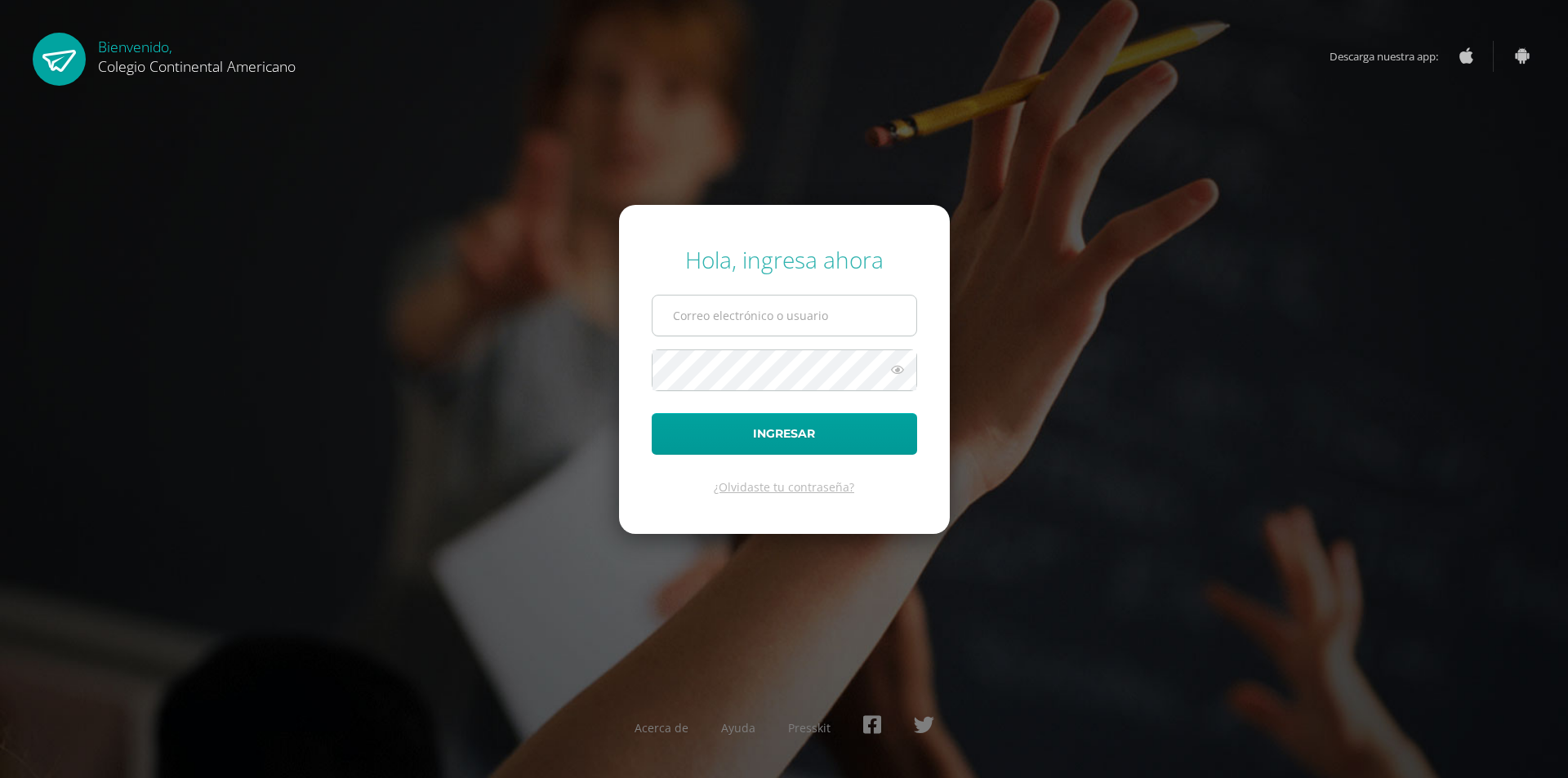
type input "[PERSON_NAME][DOMAIN_NAME][EMAIL_ADDRESS][DOMAIN_NAME]"
click at [730, 318] on input "vasquez.ad@continentalamericano.edu.gt" at bounding box center [784, 315] width 264 height 40
click at [893, 376] on icon at bounding box center [898, 369] width 21 height 19
click at [768, 432] on button "Ingresar" at bounding box center [784, 434] width 266 height 42
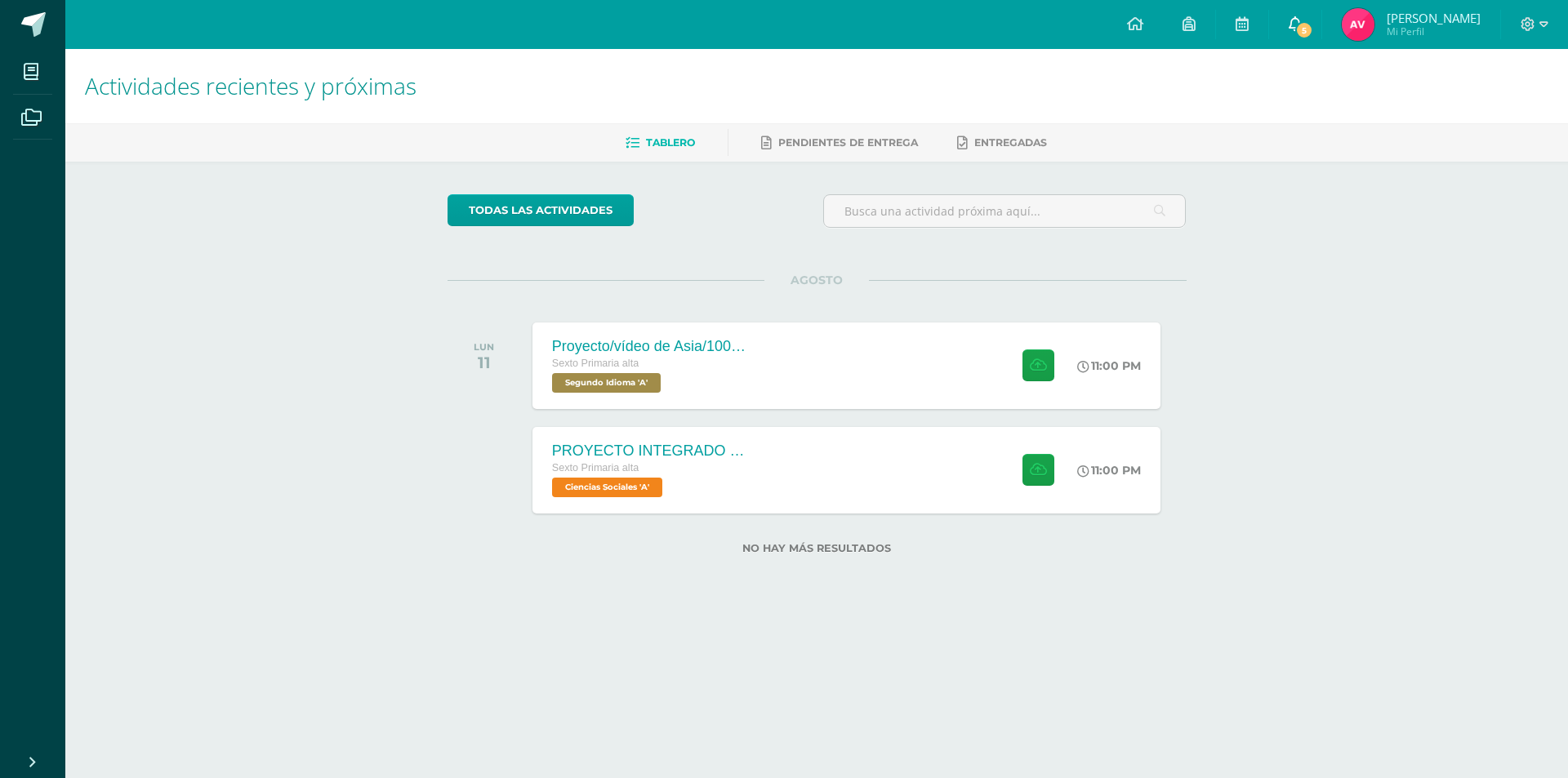
click at [1302, 30] on icon at bounding box center [1295, 24] width 13 height 15
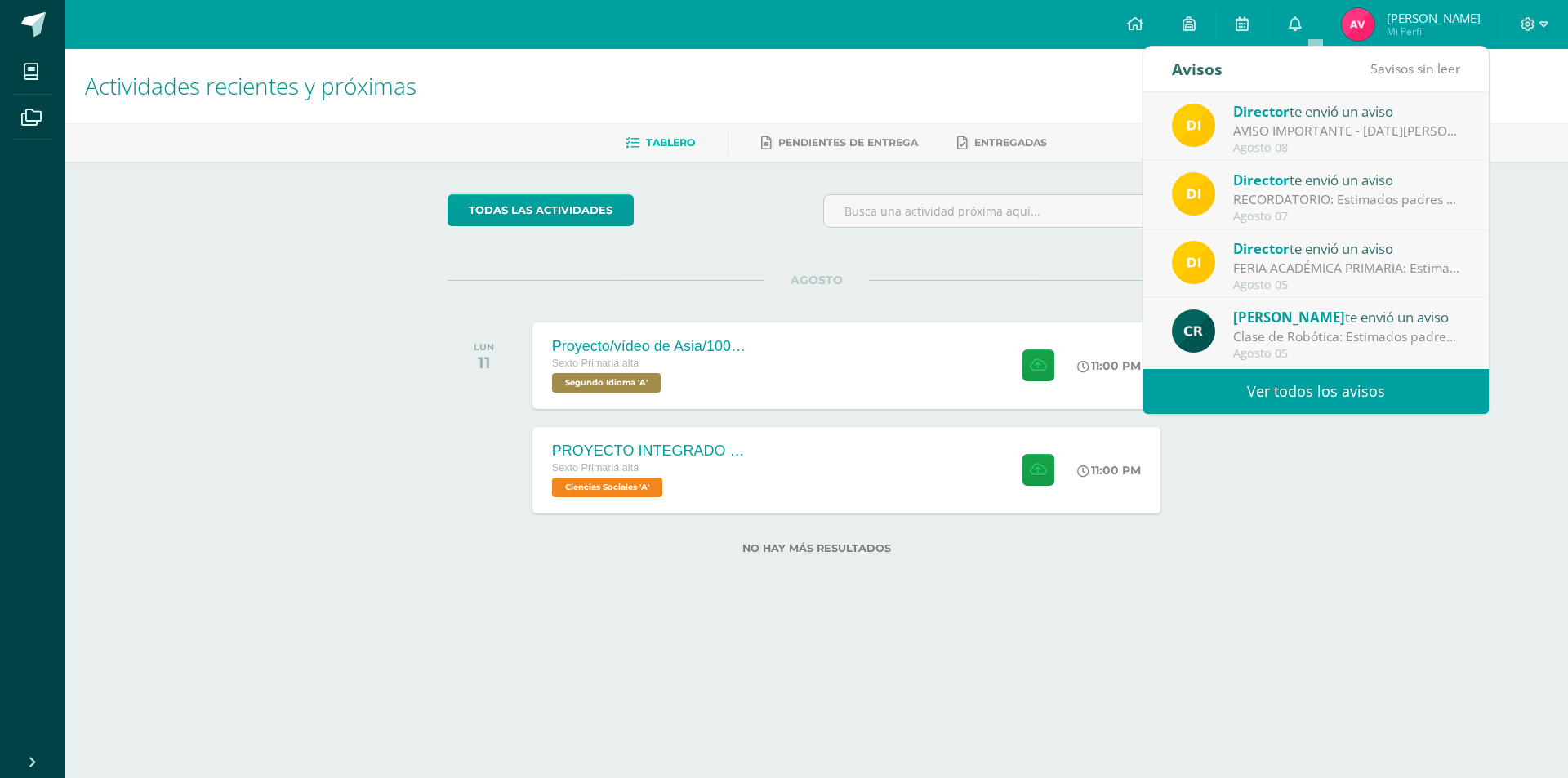
click at [1263, 132] on div "AVISO IMPORTANTE - [DATE][PERSON_NAME]: Estimados padres de familia y/o encarga…" at bounding box center [1347, 132] width 227 height 19
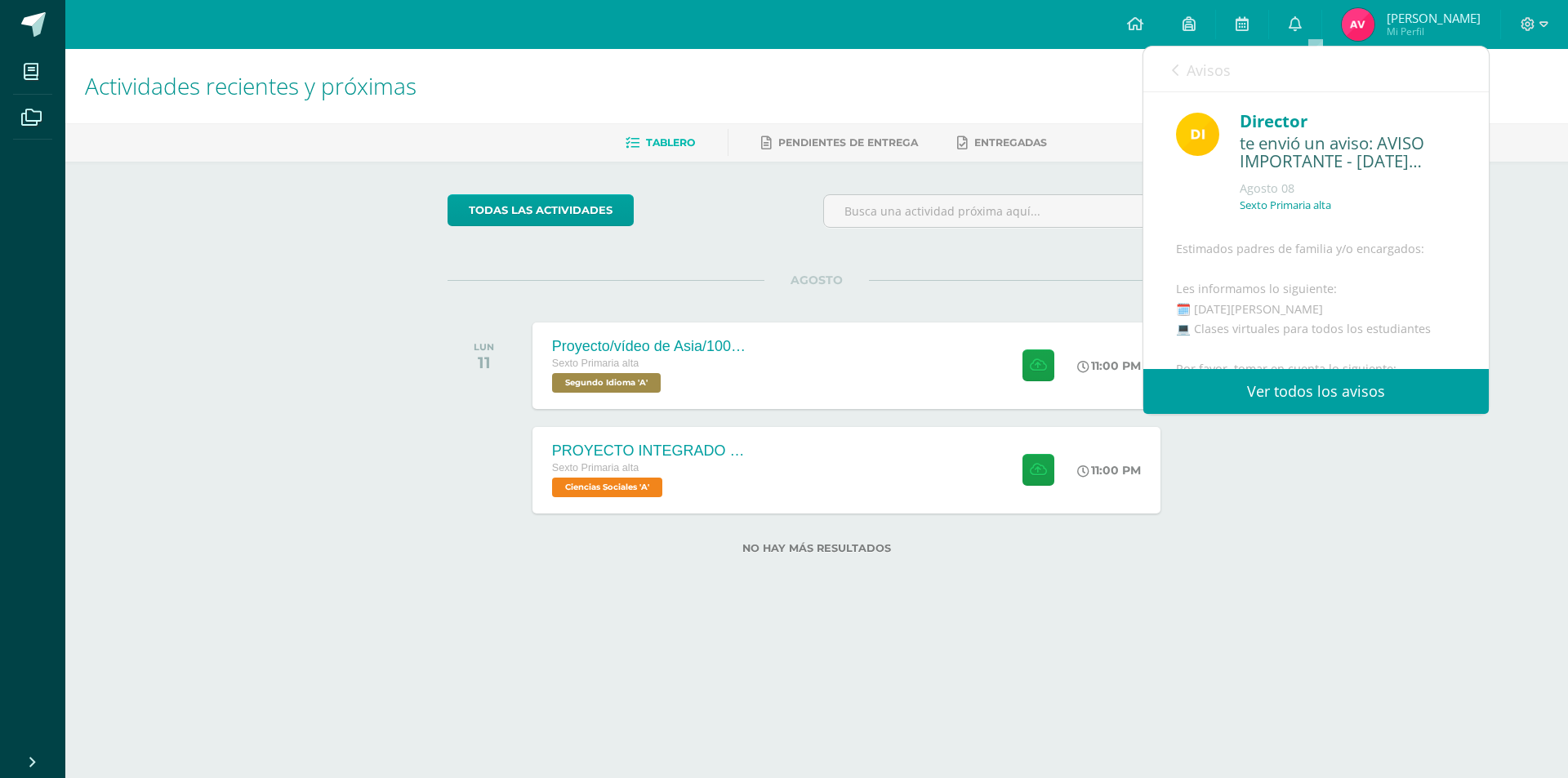
click at [1174, 61] on link "Avisos" at bounding box center [1201, 69] width 58 height 46
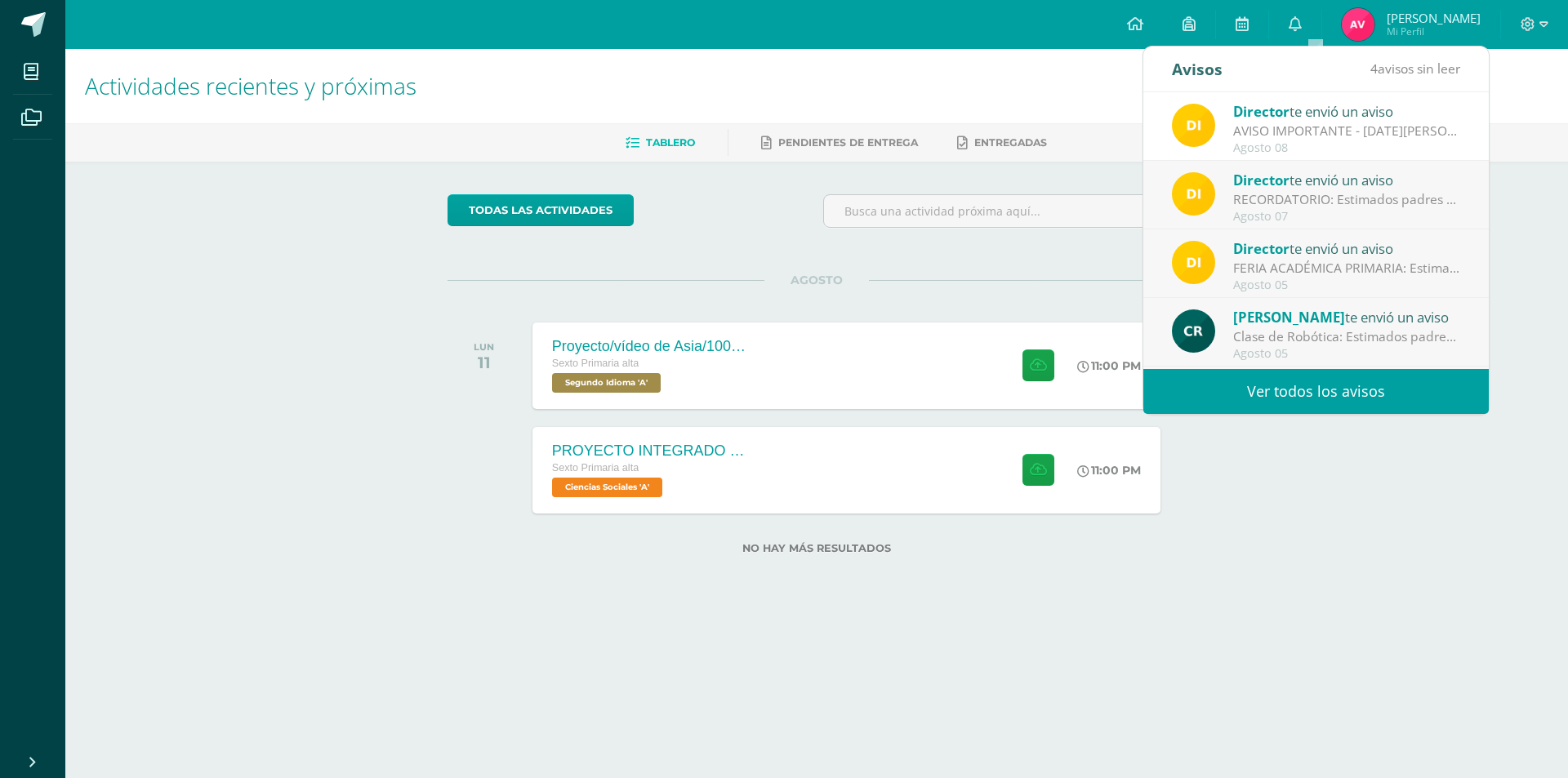
click at [1297, 188] on div "Director te envió un aviso" at bounding box center [1347, 179] width 227 height 21
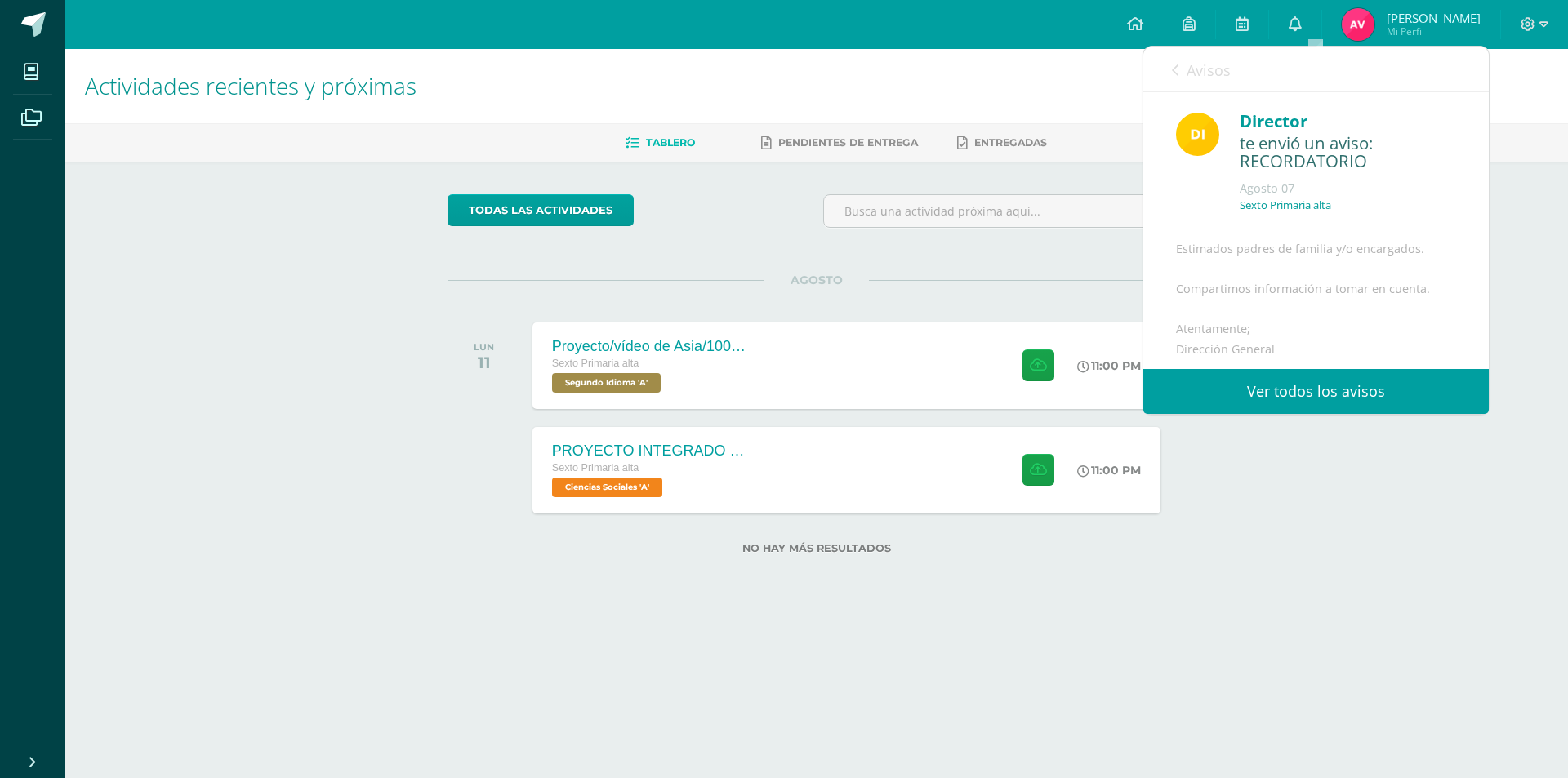
click at [1180, 71] on link "Avisos" at bounding box center [1201, 69] width 58 height 46
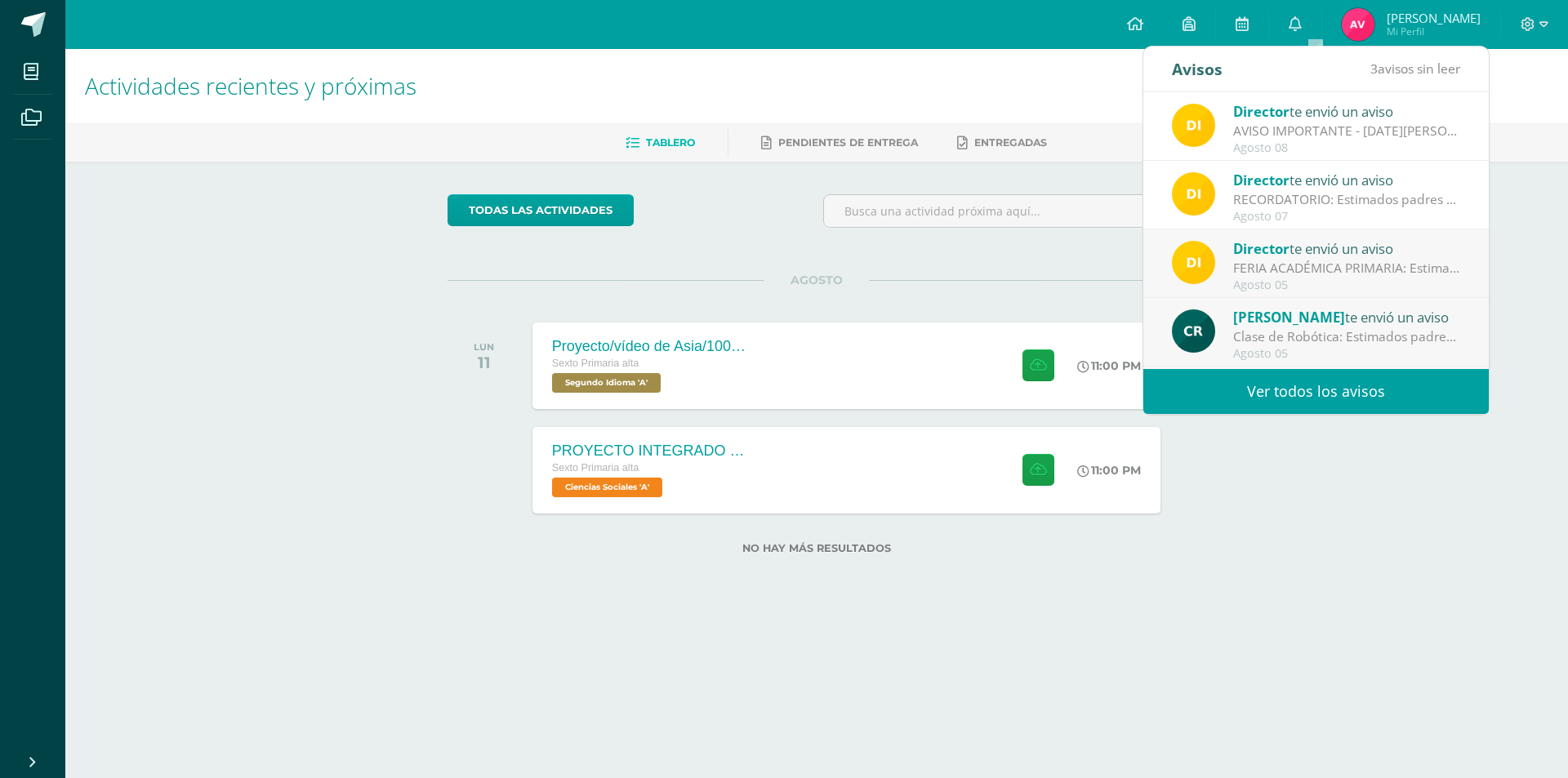
click at [1241, 270] on div "FERIA ACADÉMICA PRIMARIA: Estimados padres de familia y/o encargados Nos compla…" at bounding box center [1347, 268] width 227 height 19
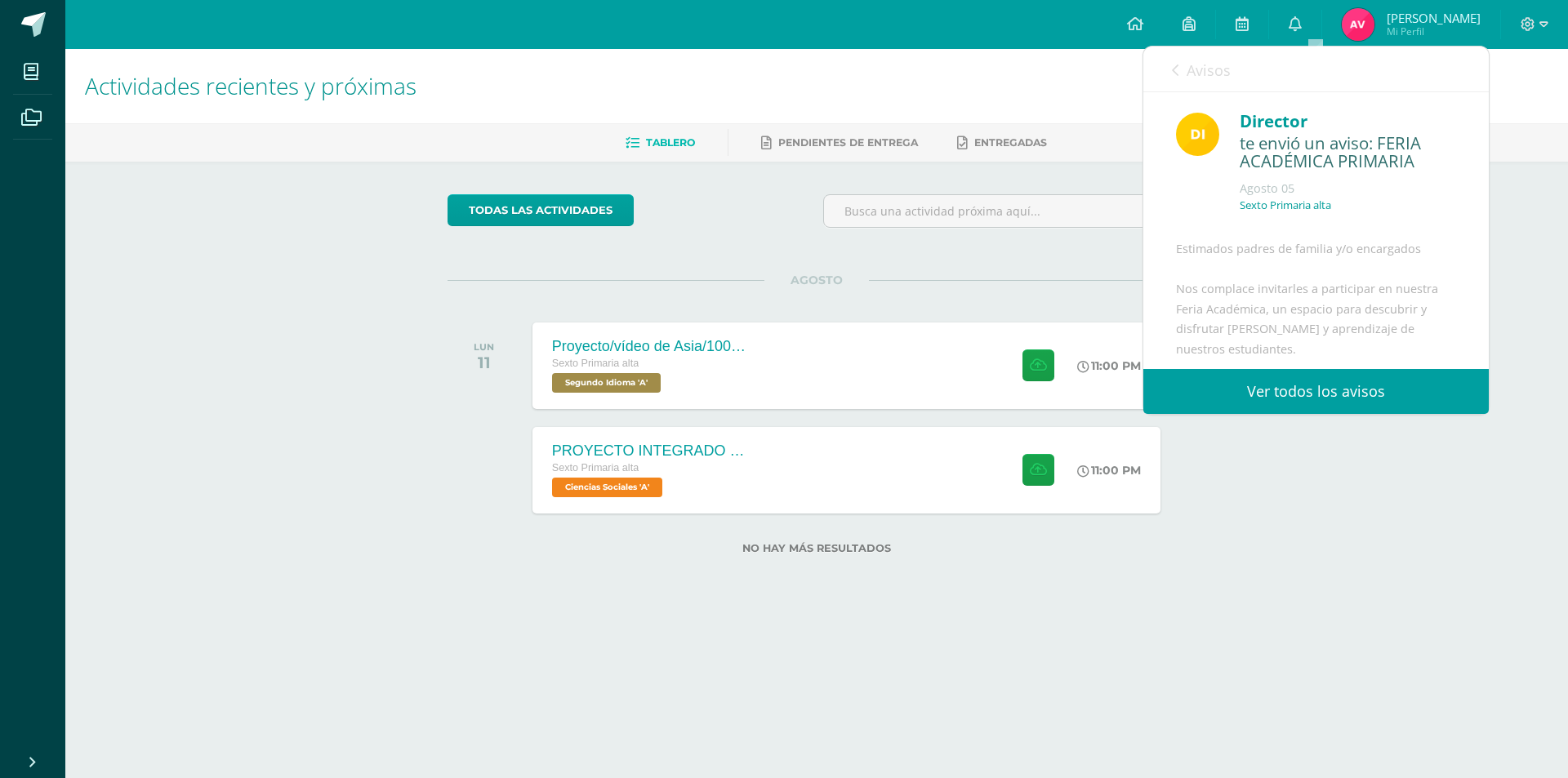
click at [1175, 66] on icon at bounding box center [1175, 70] width 6 height 13
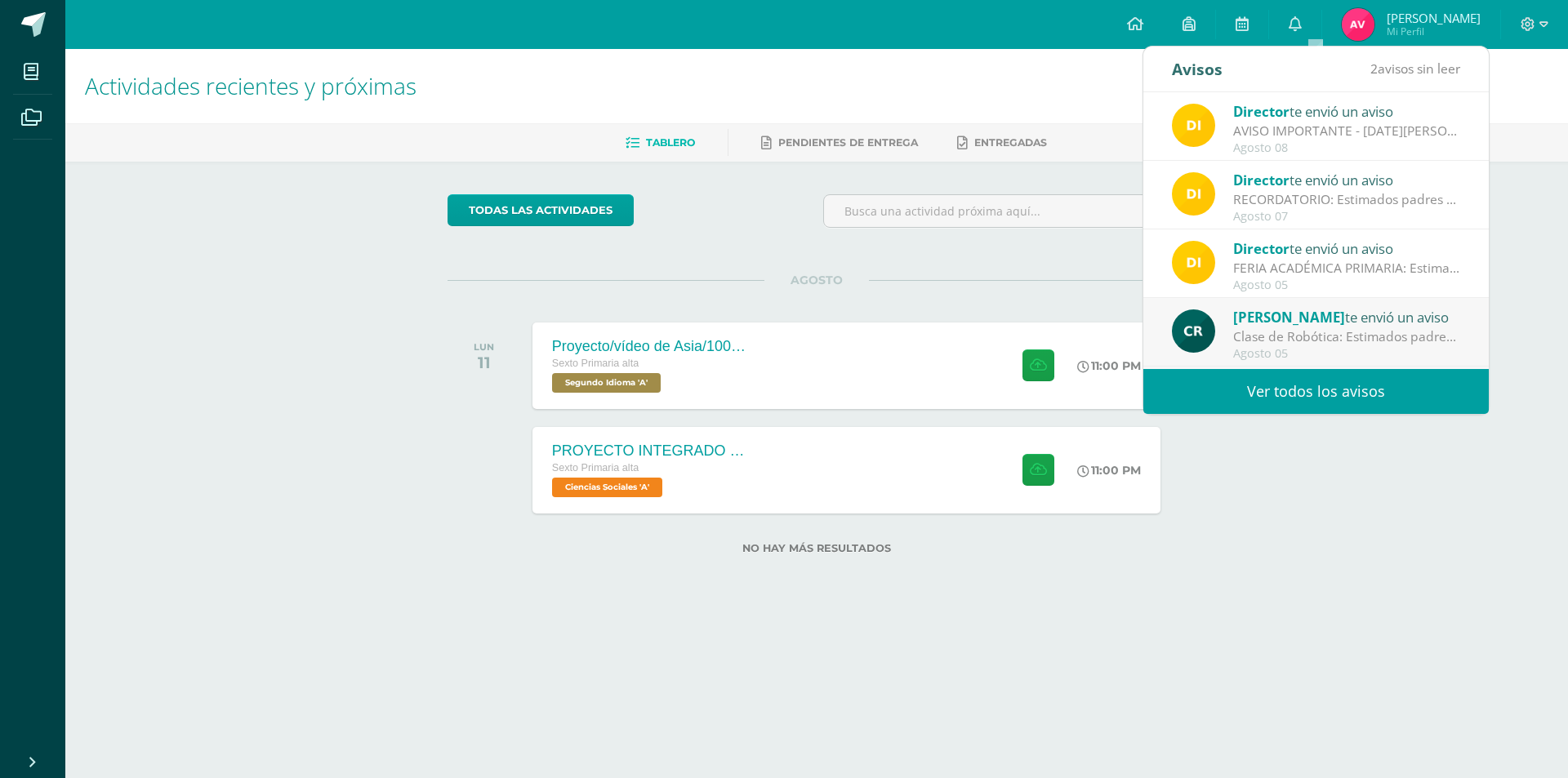
click at [1311, 328] on div "Clase de Robótica: Estimados padres de familia. Reciban un cordial saludo. Les …" at bounding box center [1347, 337] width 227 height 19
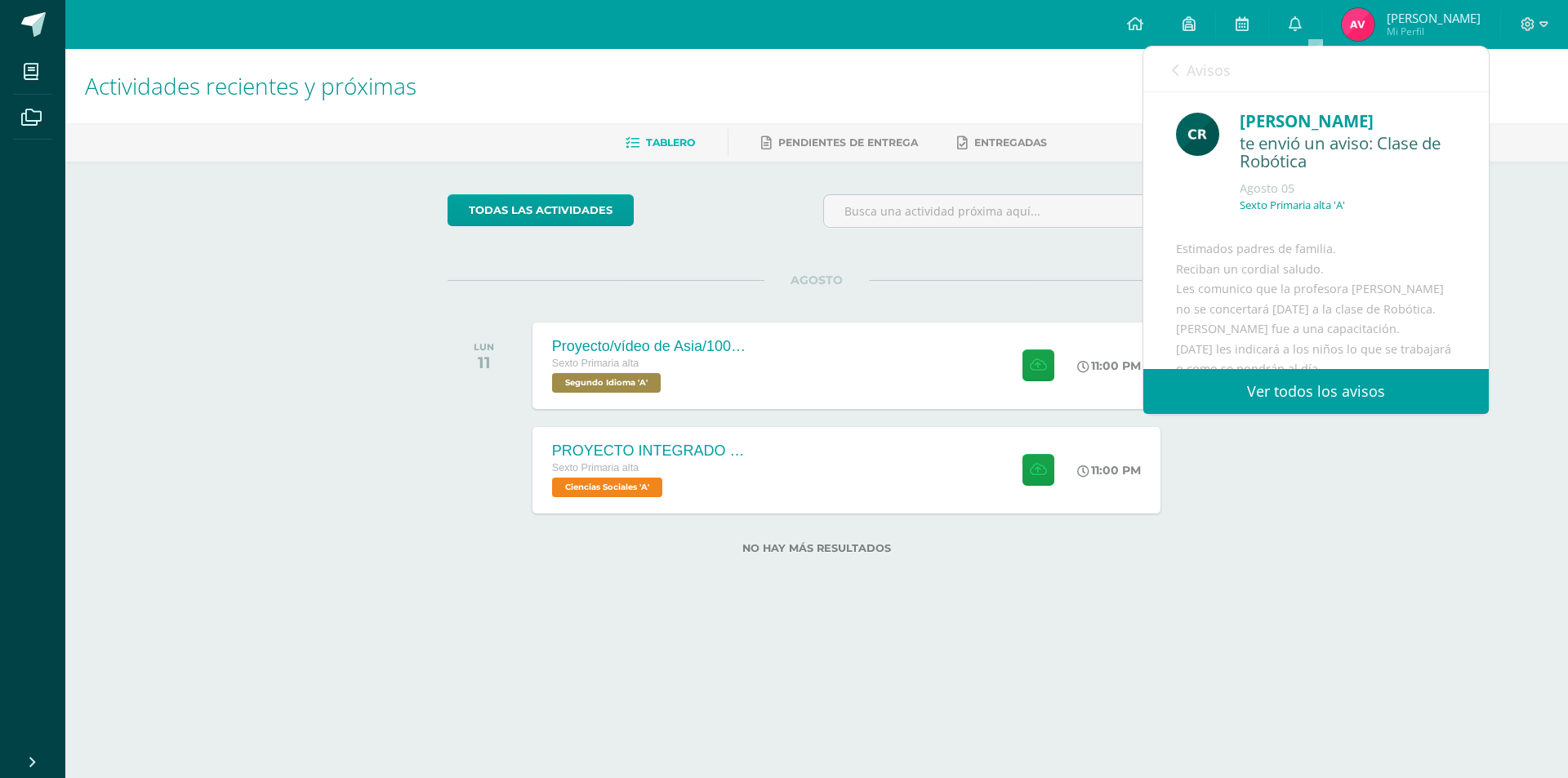
click at [1175, 65] on icon at bounding box center [1175, 70] width 6 height 13
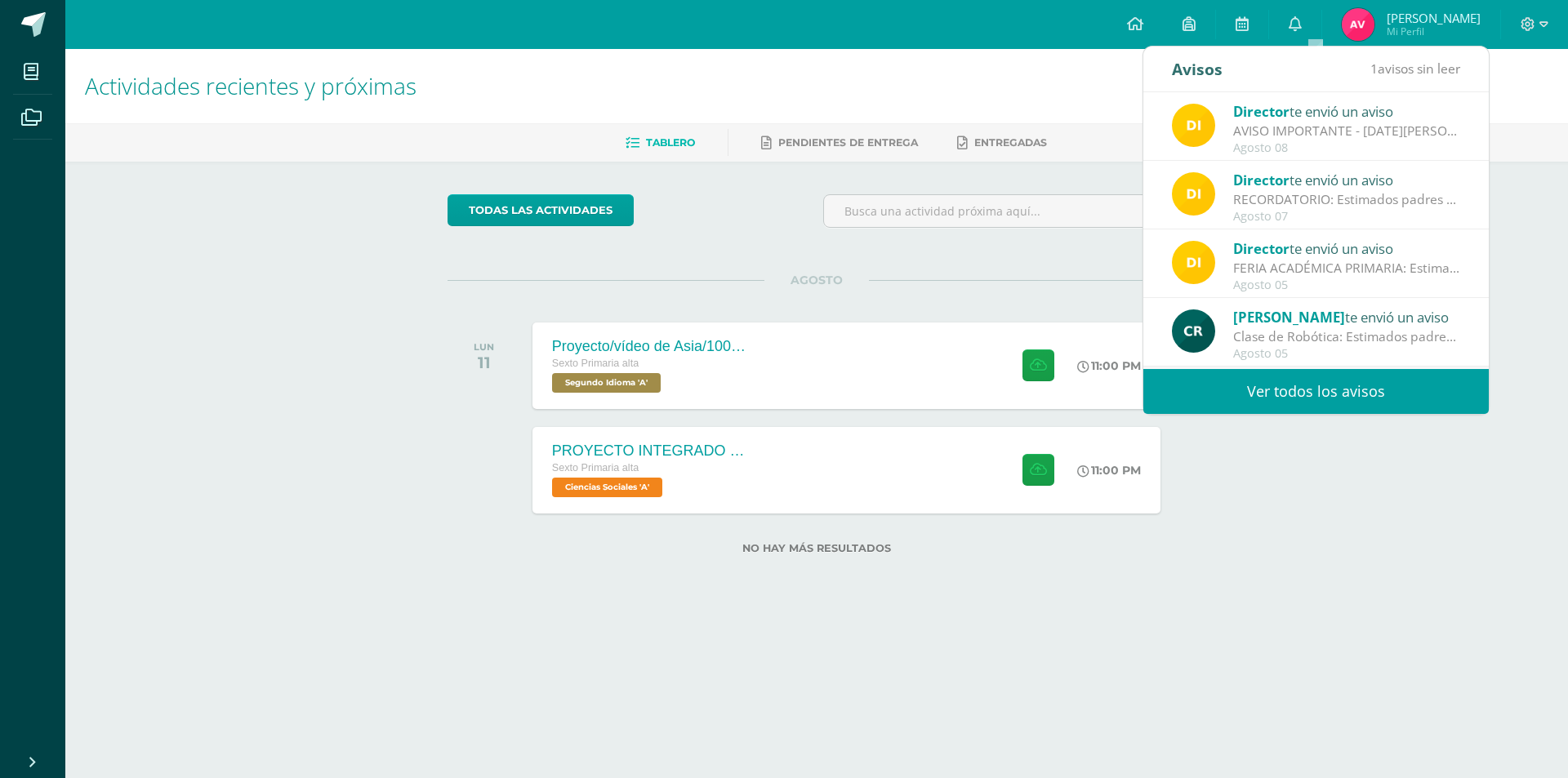
scroll to position [163, 0]
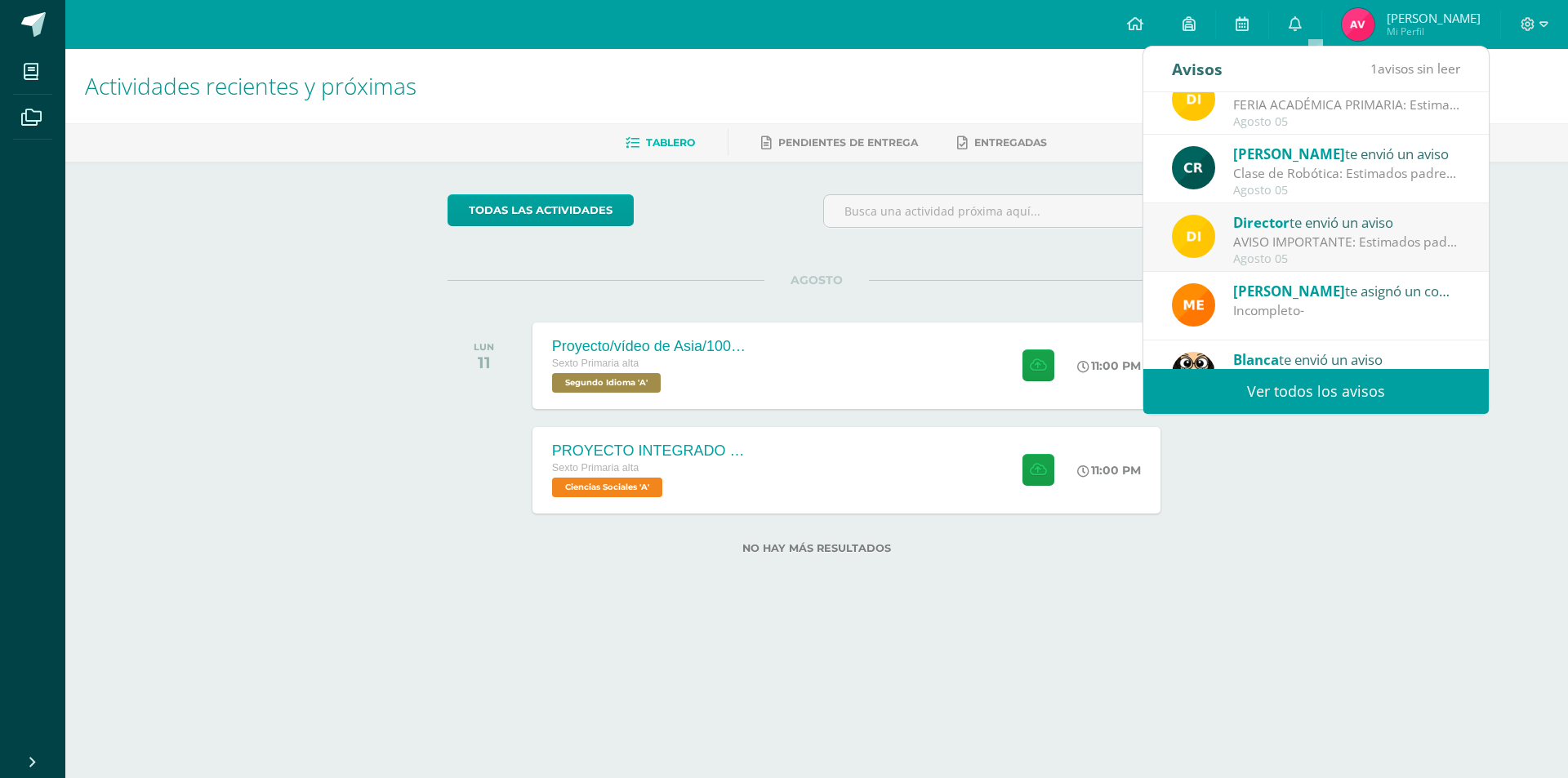
click at [1251, 229] on span "Director" at bounding box center [1261, 223] width 57 height 19
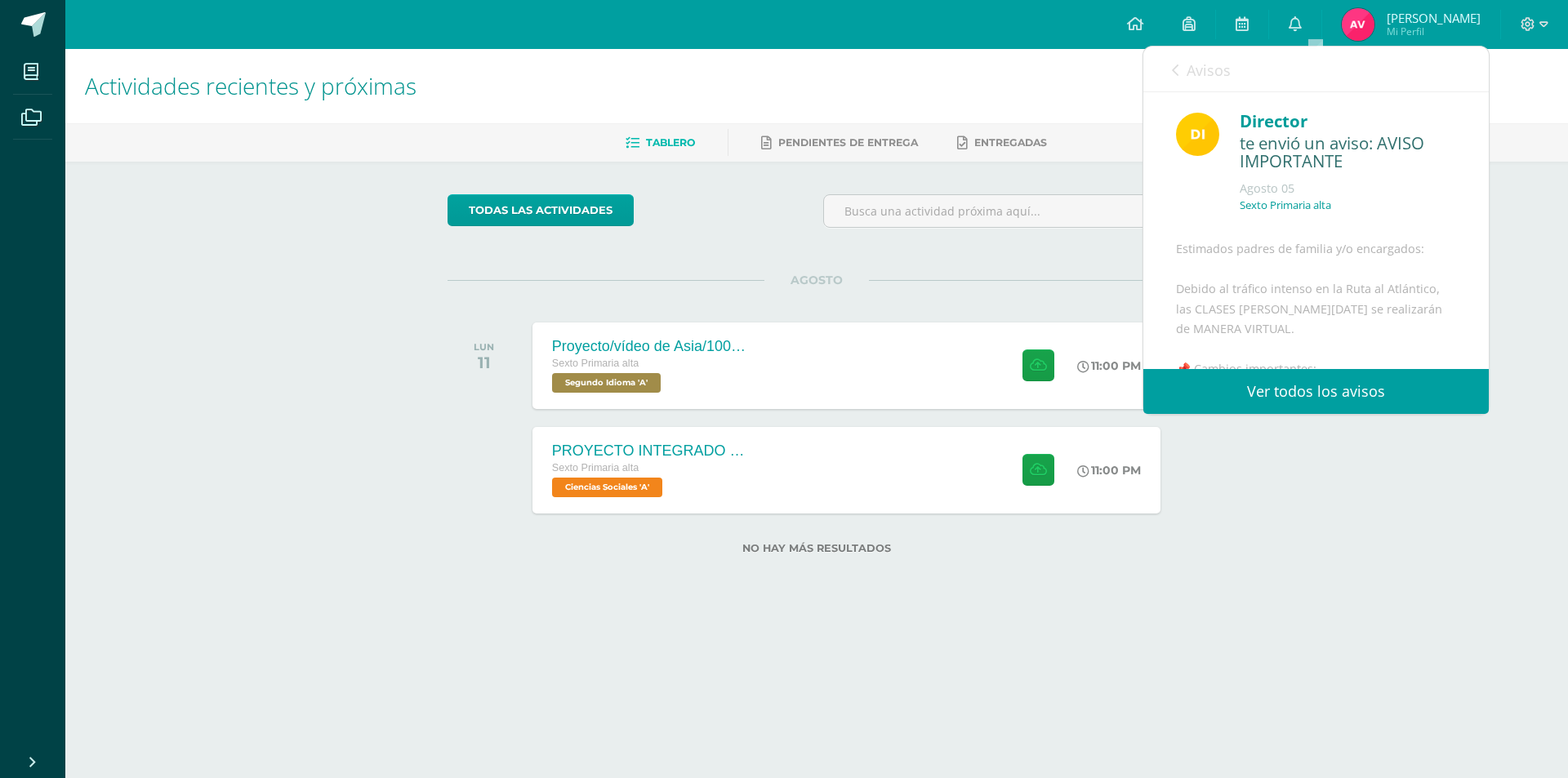
click at [1177, 67] on icon at bounding box center [1175, 70] width 6 height 13
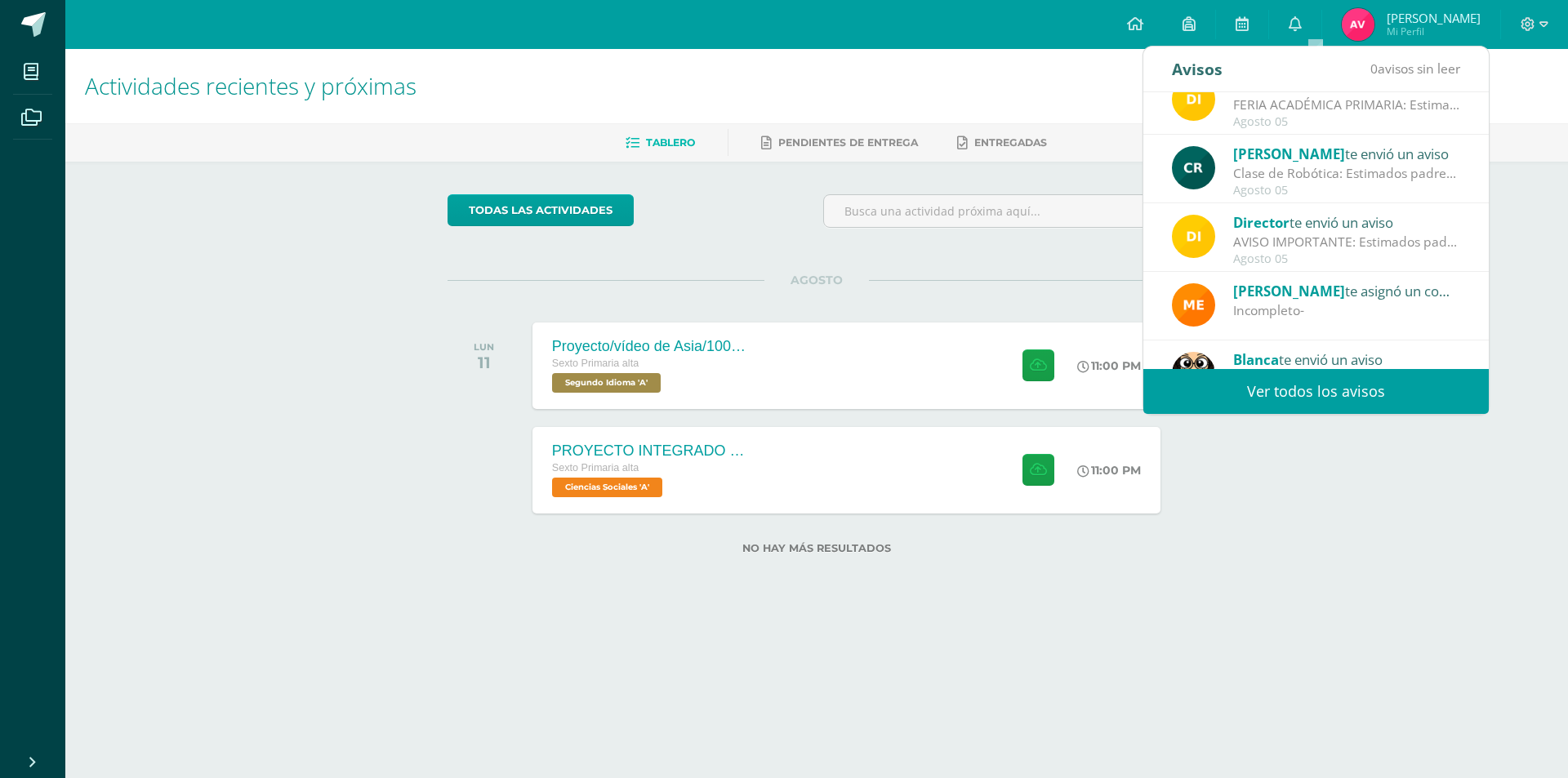
click at [1362, 315] on div "Incompleto-" at bounding box center [1347, 311] width 227 height 19
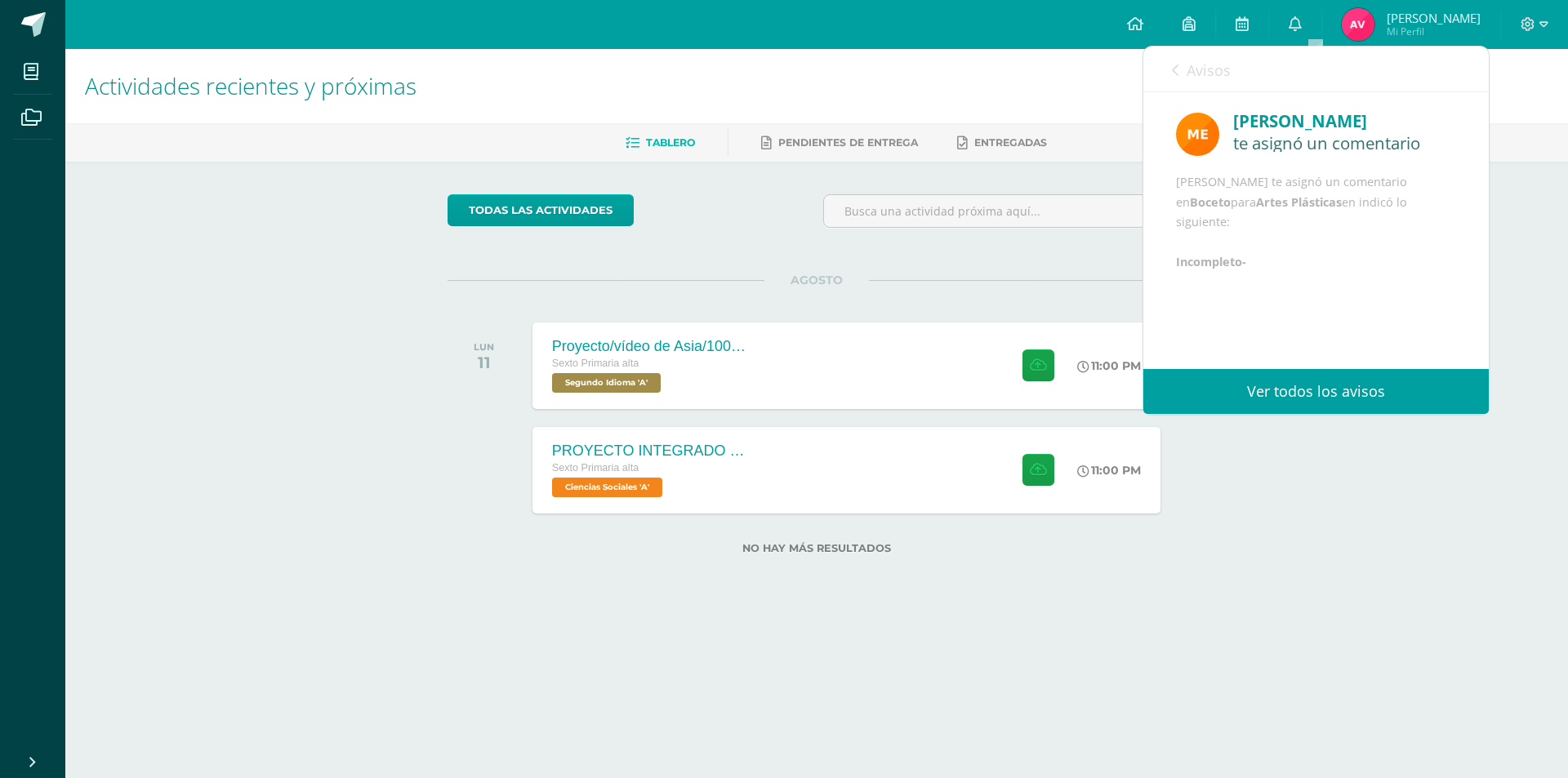
click at [1172, 64] on icon at bounding box center [1175, 70] width 6 height 13
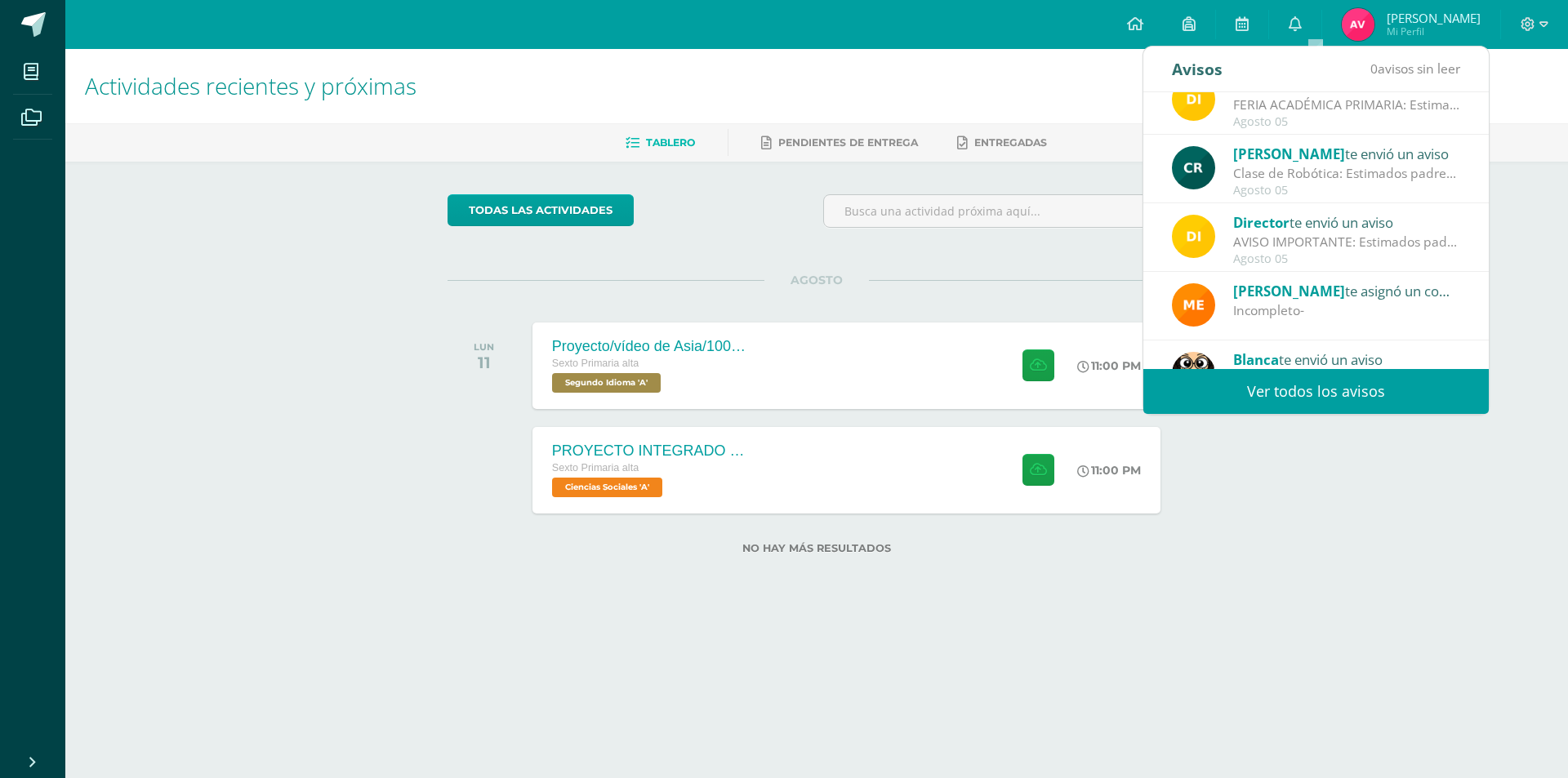
scroll to position [272, 0]
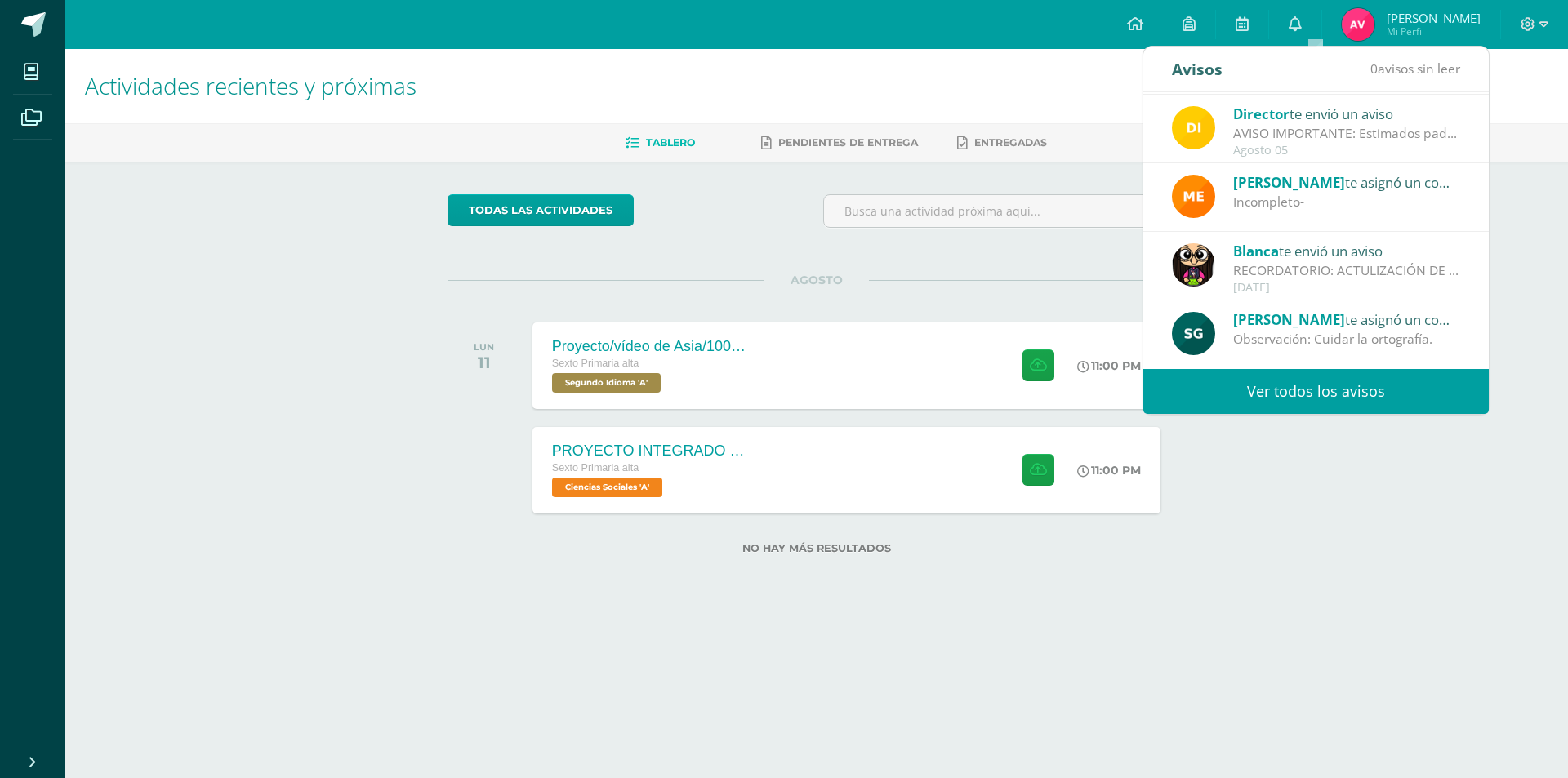
click at [1318, 283] on div "[DATE]" at bounding box center [1347, 288] width 227 height 14
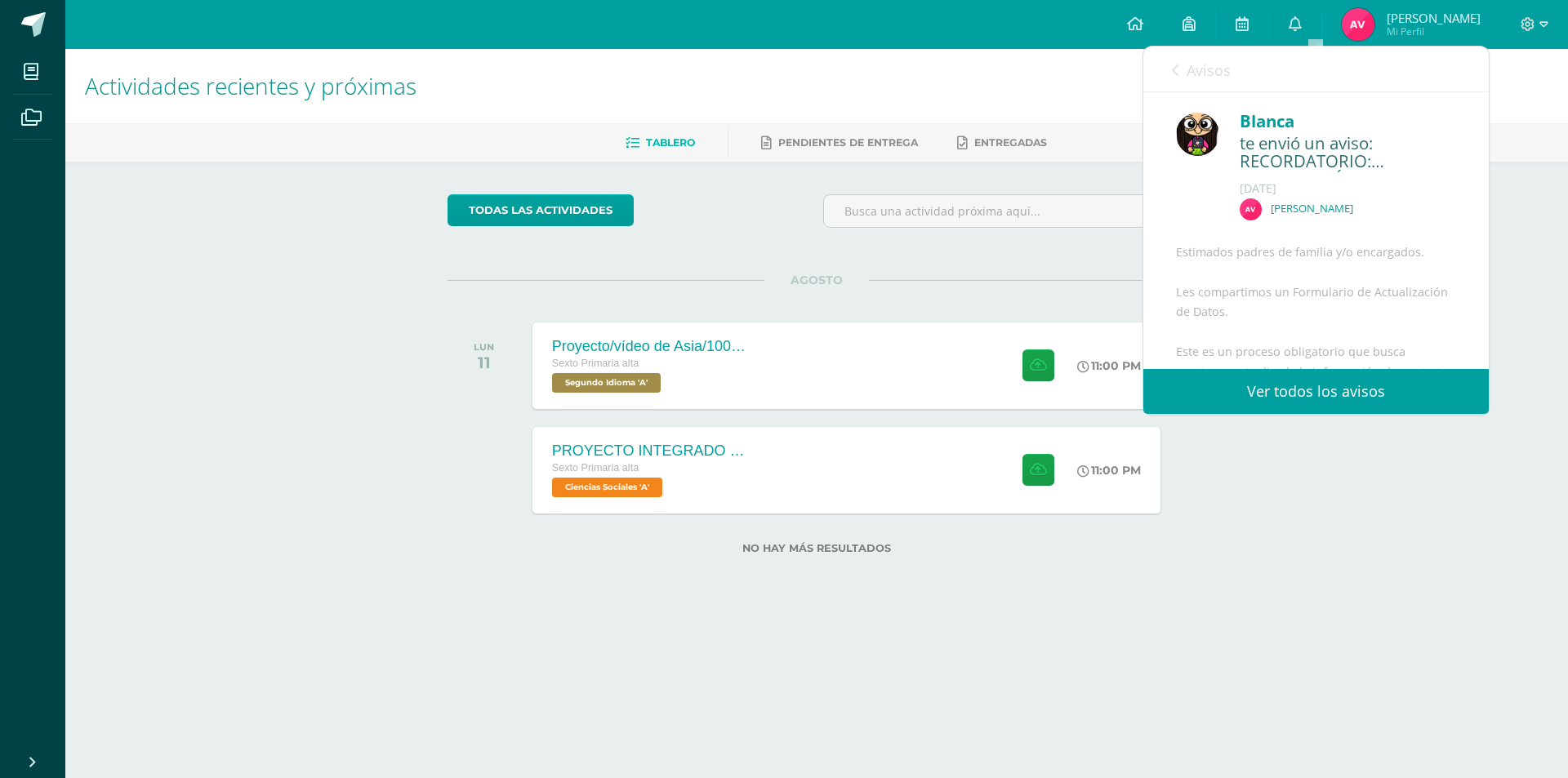
click at [1180, 65] on link "Avisos" at bounding box center [1201, 69] width 58 height 46
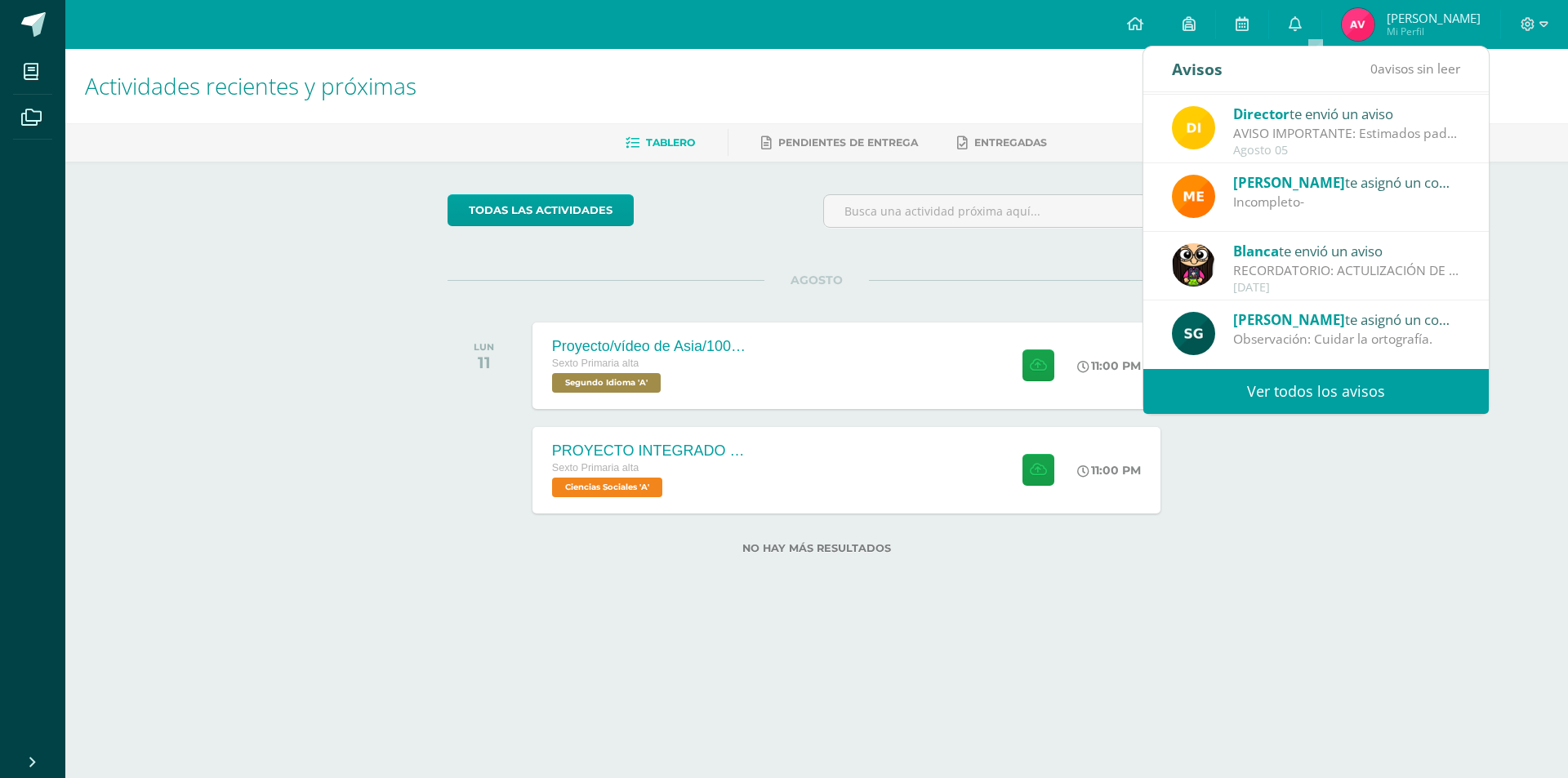
click at [1342, 343] on div "Observación: Cuidar la ortografía." at bounding box center [1347, 340] width 227 height 19
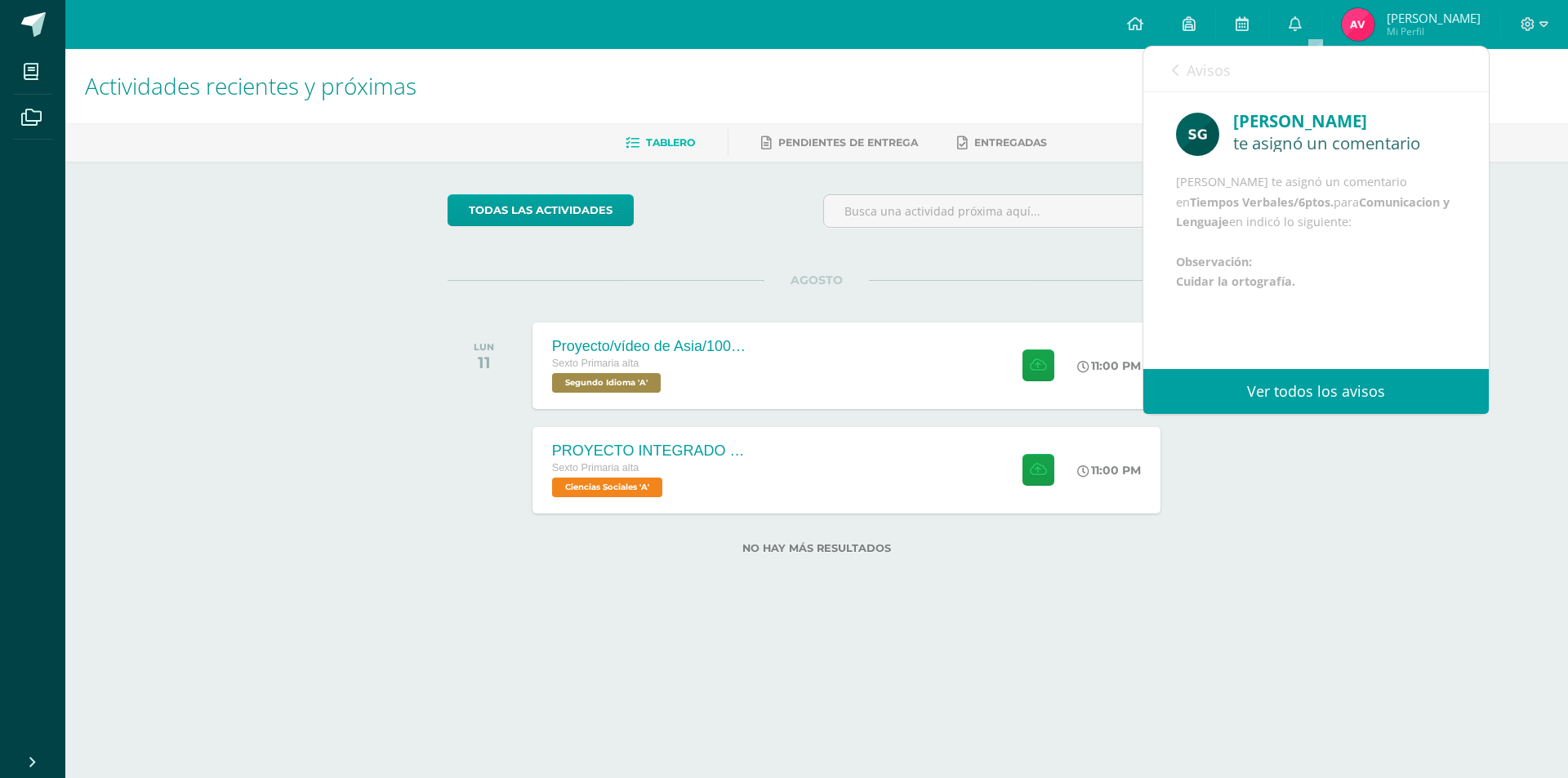
click at [1174, 82] on link "Avisos" at bounding box center [1201, 69] width 58 height 46
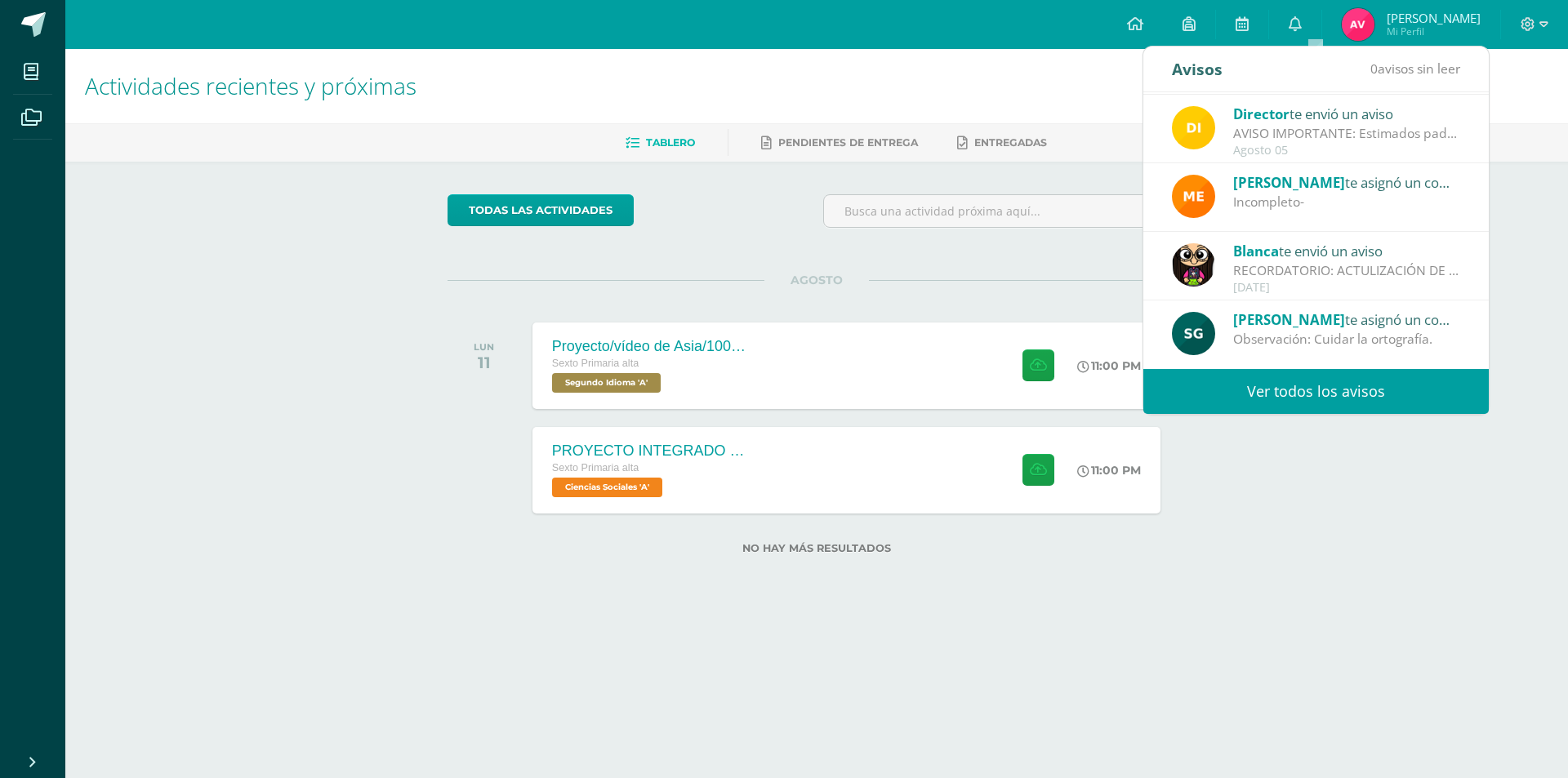
scroll to position [0, 0]
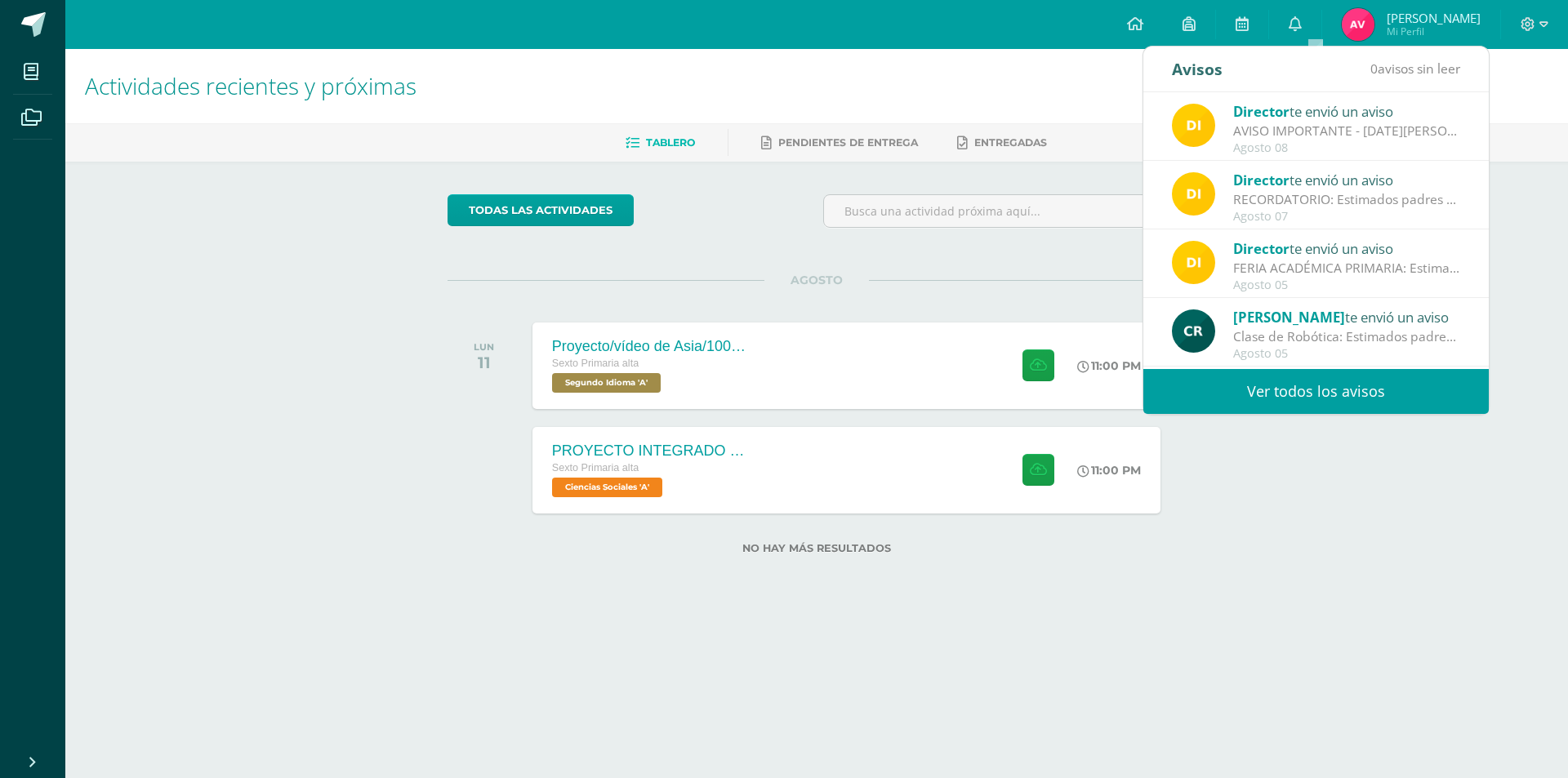
click at [1383, 557] on div "Actividades recientes y próximas Tablero Pendientes de entrega Entregadas todas…" at bounding box center [817, 328] width 1503 height 558
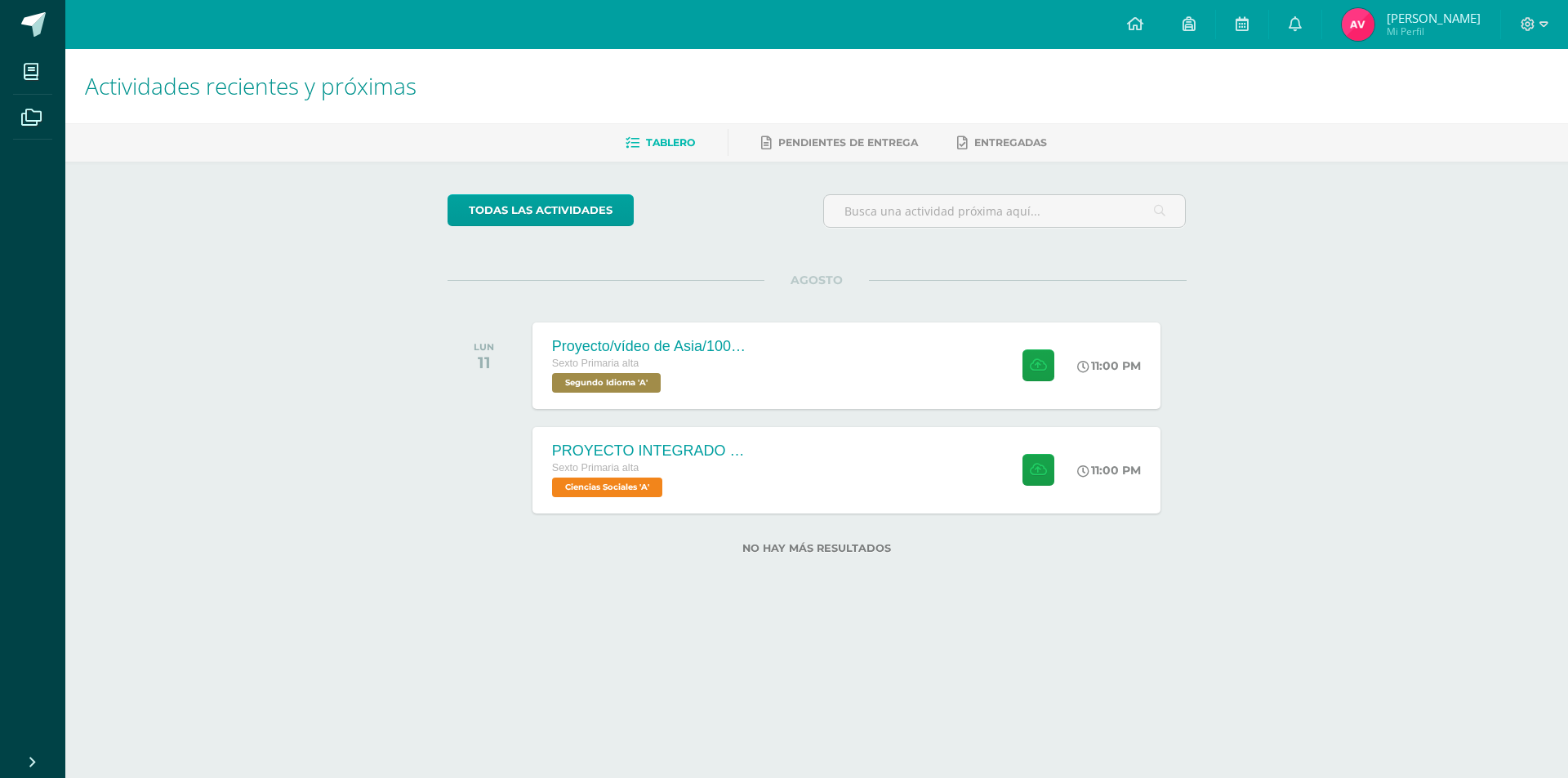
click at [1375, 16] on img at bounding box center [1358, 24] width 32 height 32
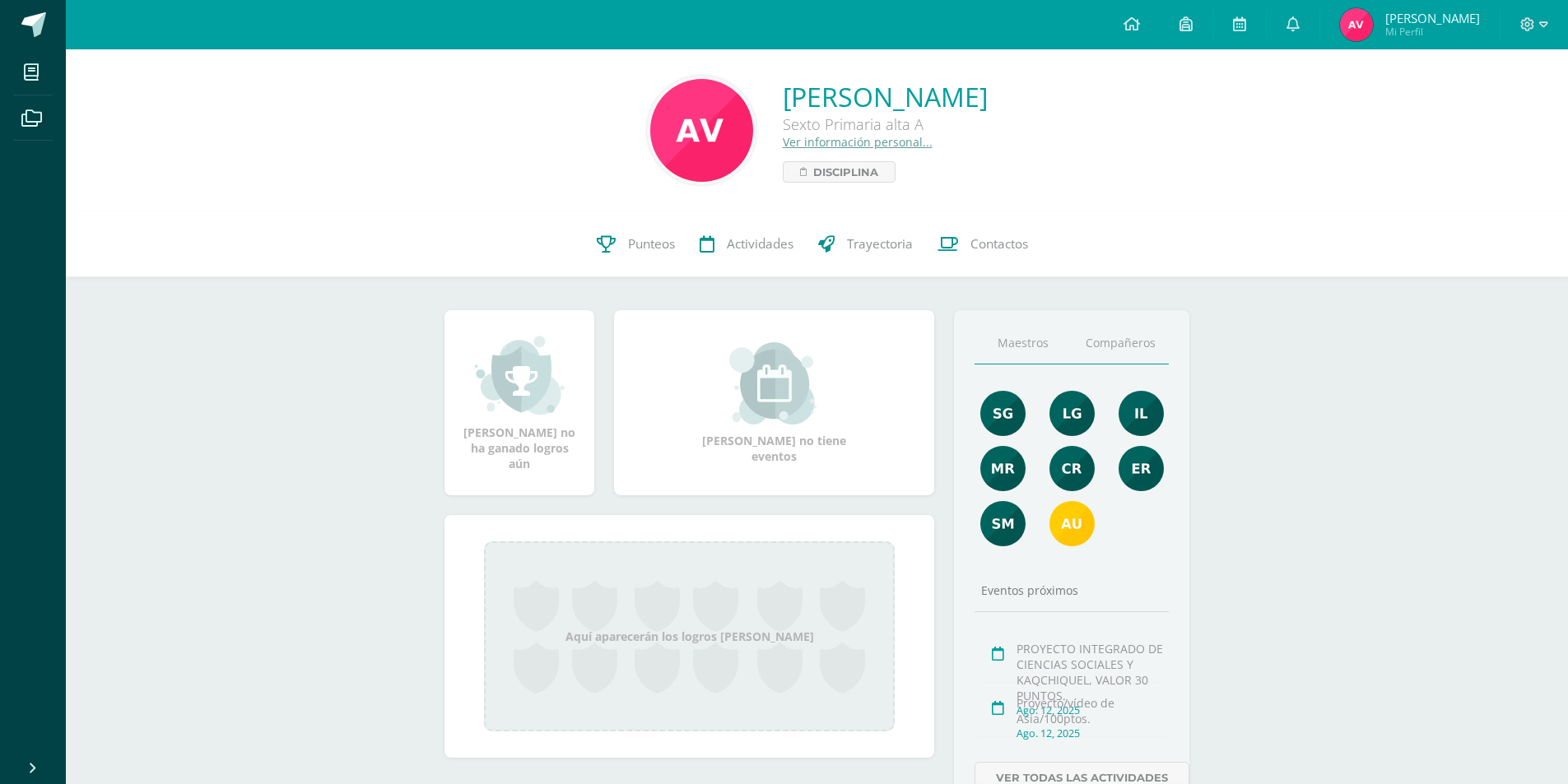
click at [1124, 346] on link "Compañeros" at bounding box center [1120, 343] width 98 height 42
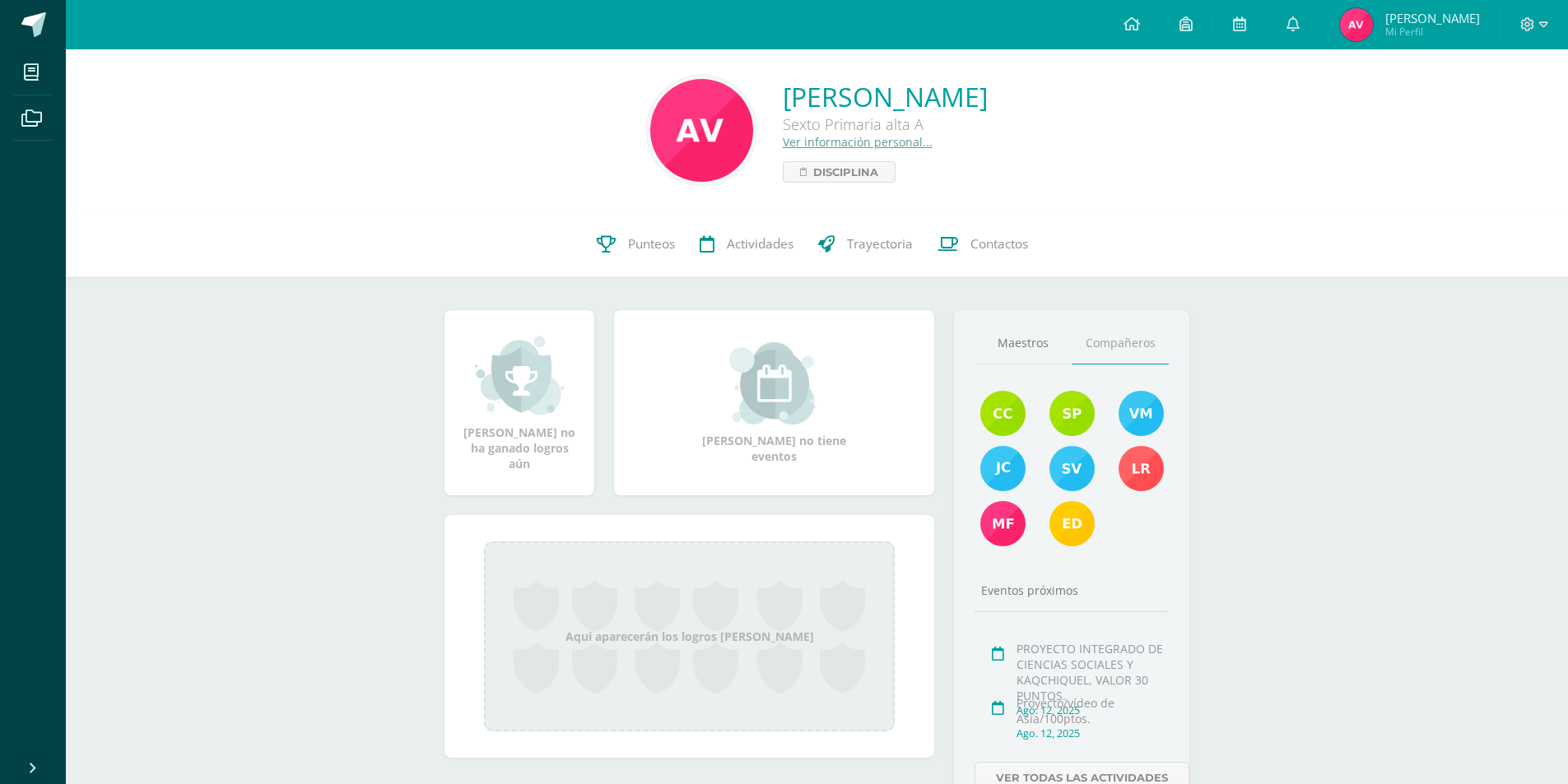
scroll to position [91, 0]
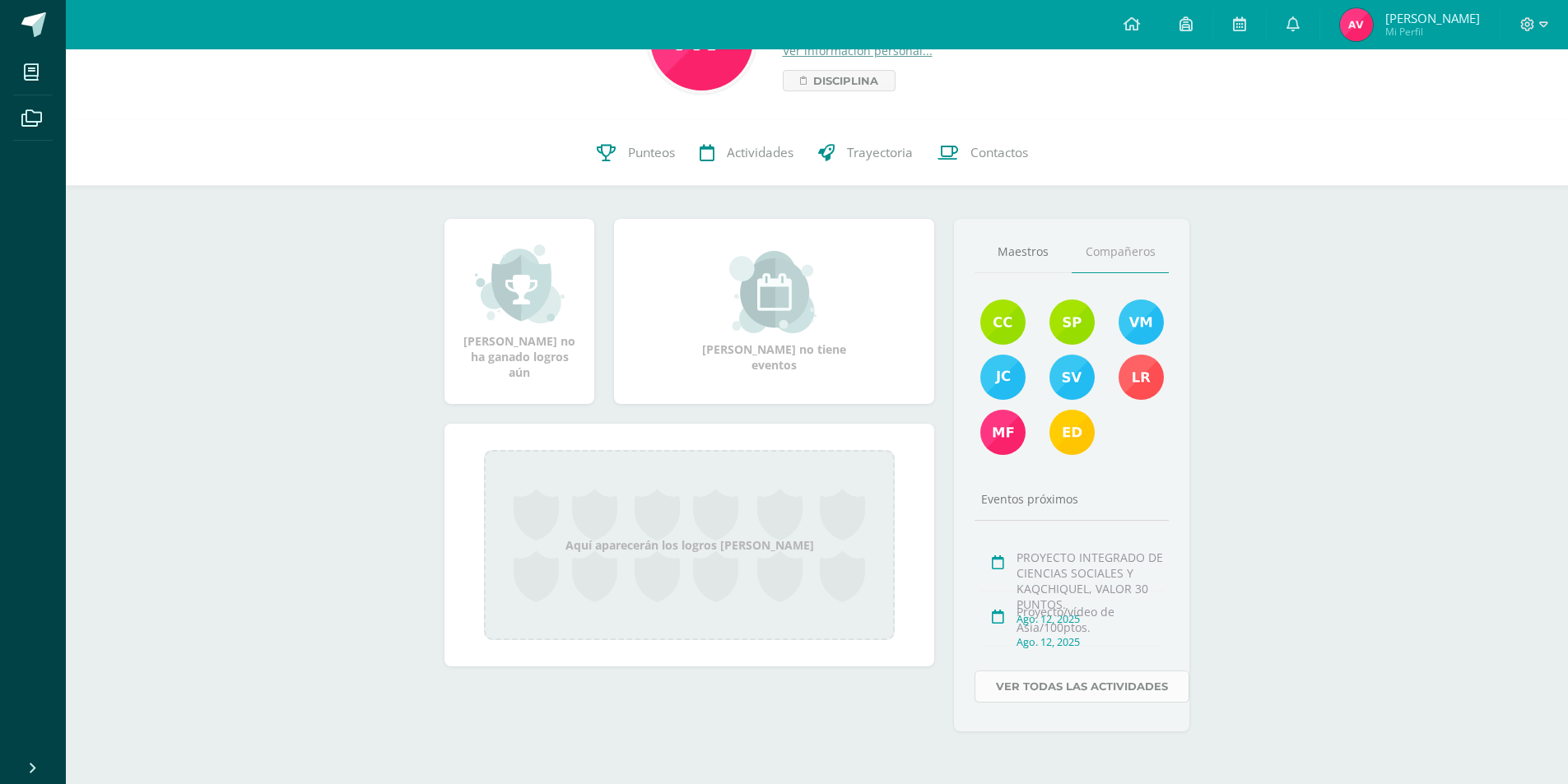
click at [1084, 694] on link "Ver todas las actividades" at bounding box center [1081, 687] width 215 height 32
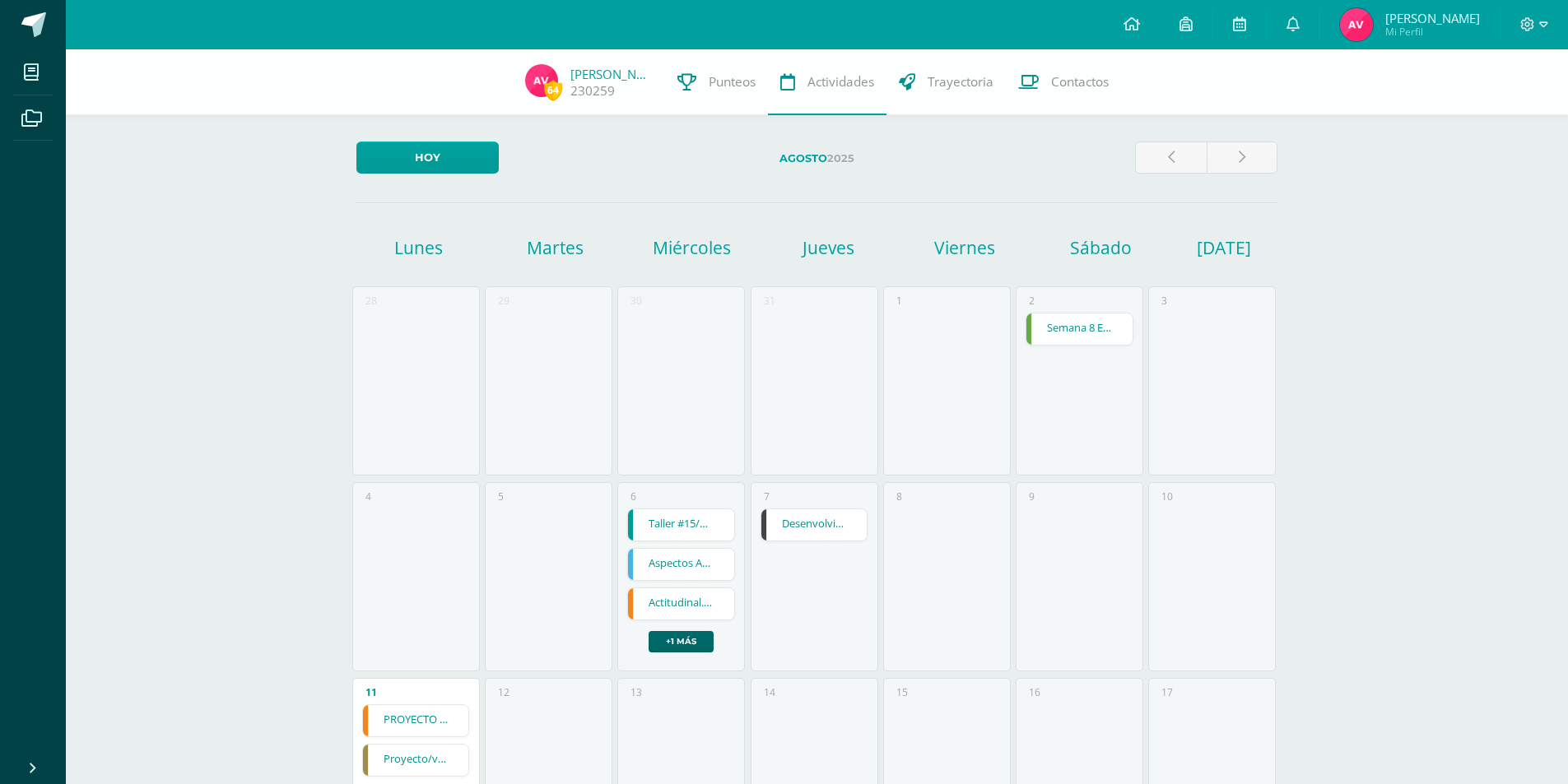
click at [690, 634] on link "+1 más" at bounding box center [681, 642] width 65 height 21
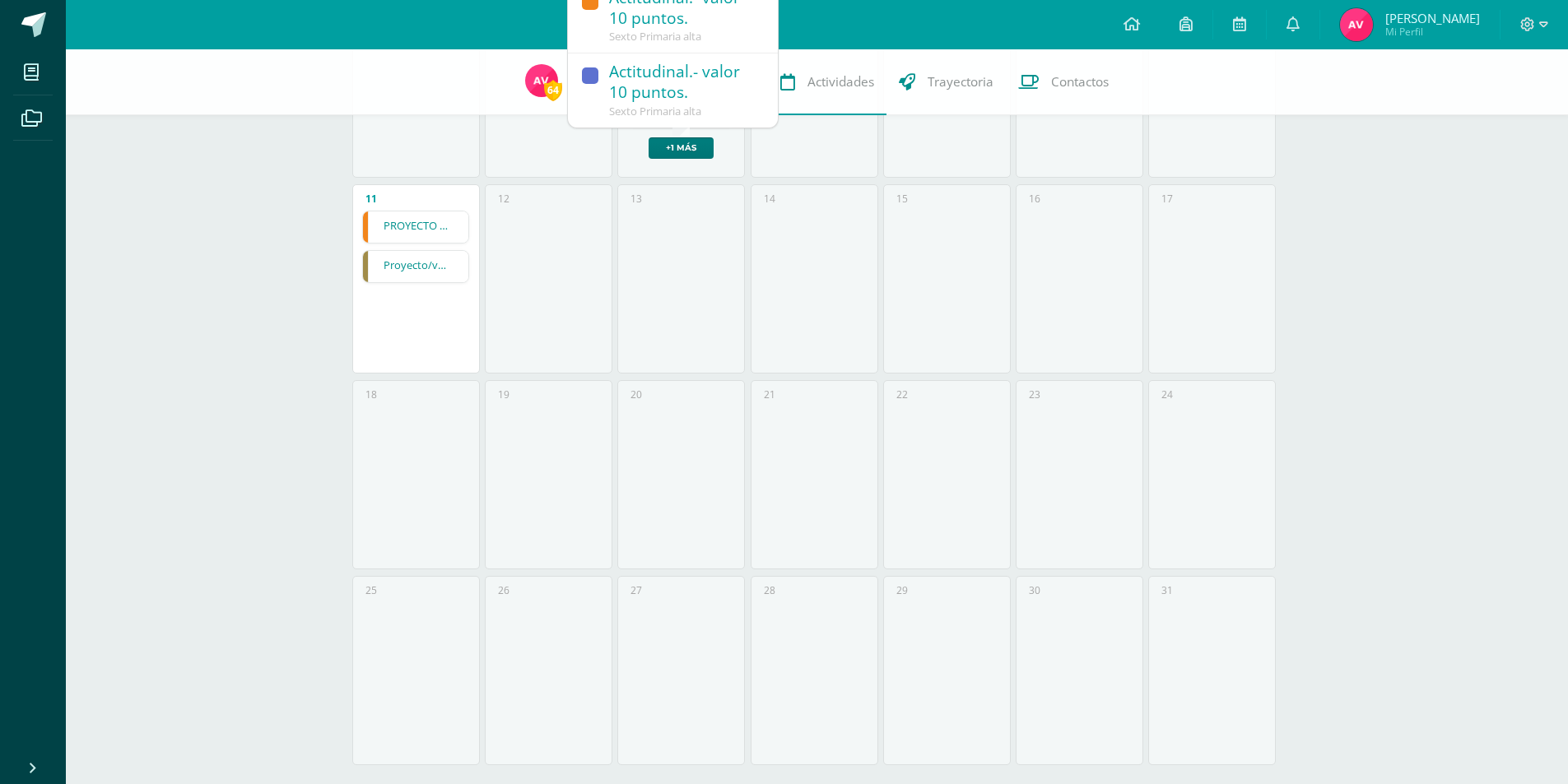
scroll to position [164, 0]
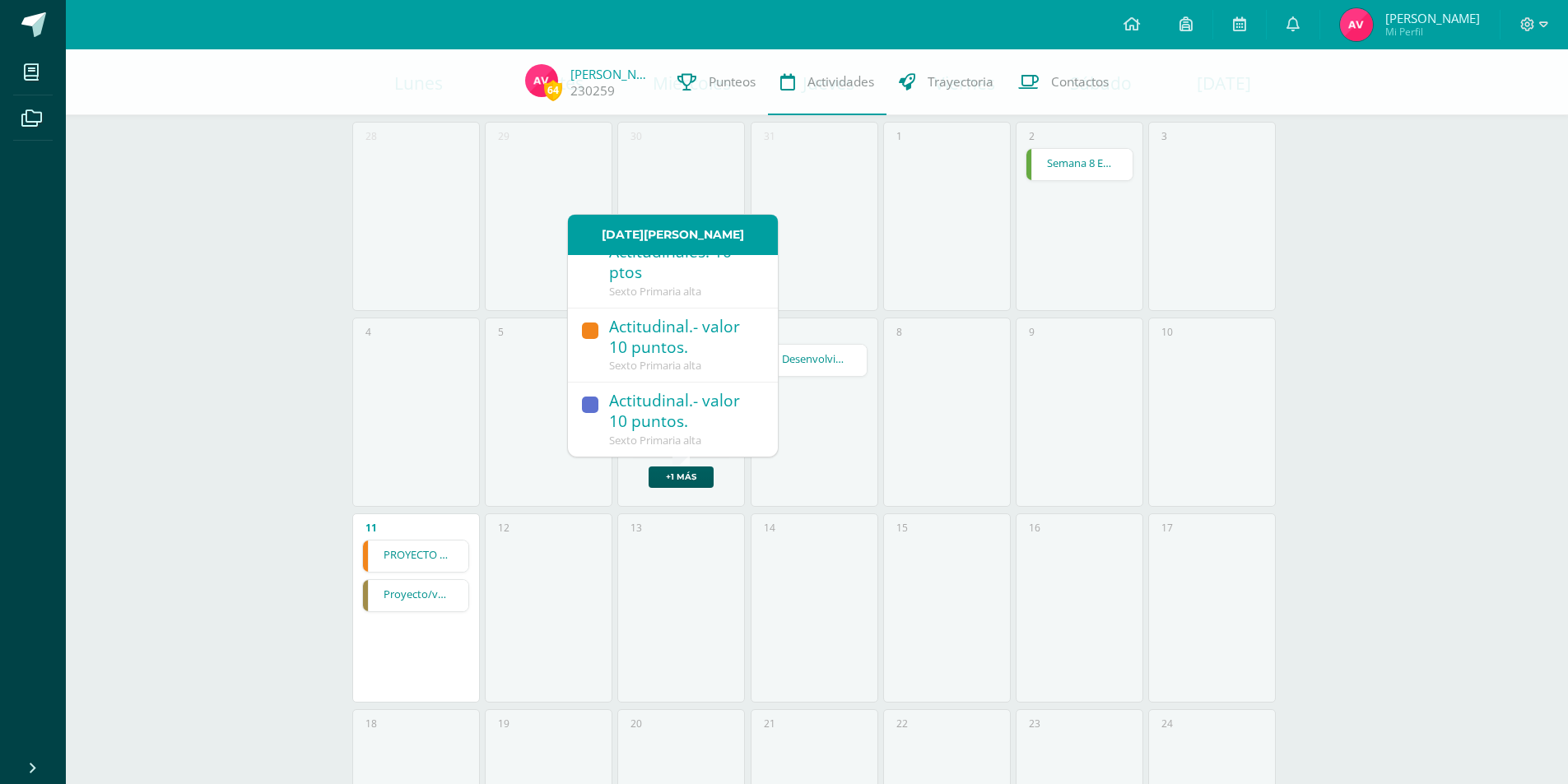
click at [807, 516] on div "14" at bounding box center [814, 608] width 127 height 190
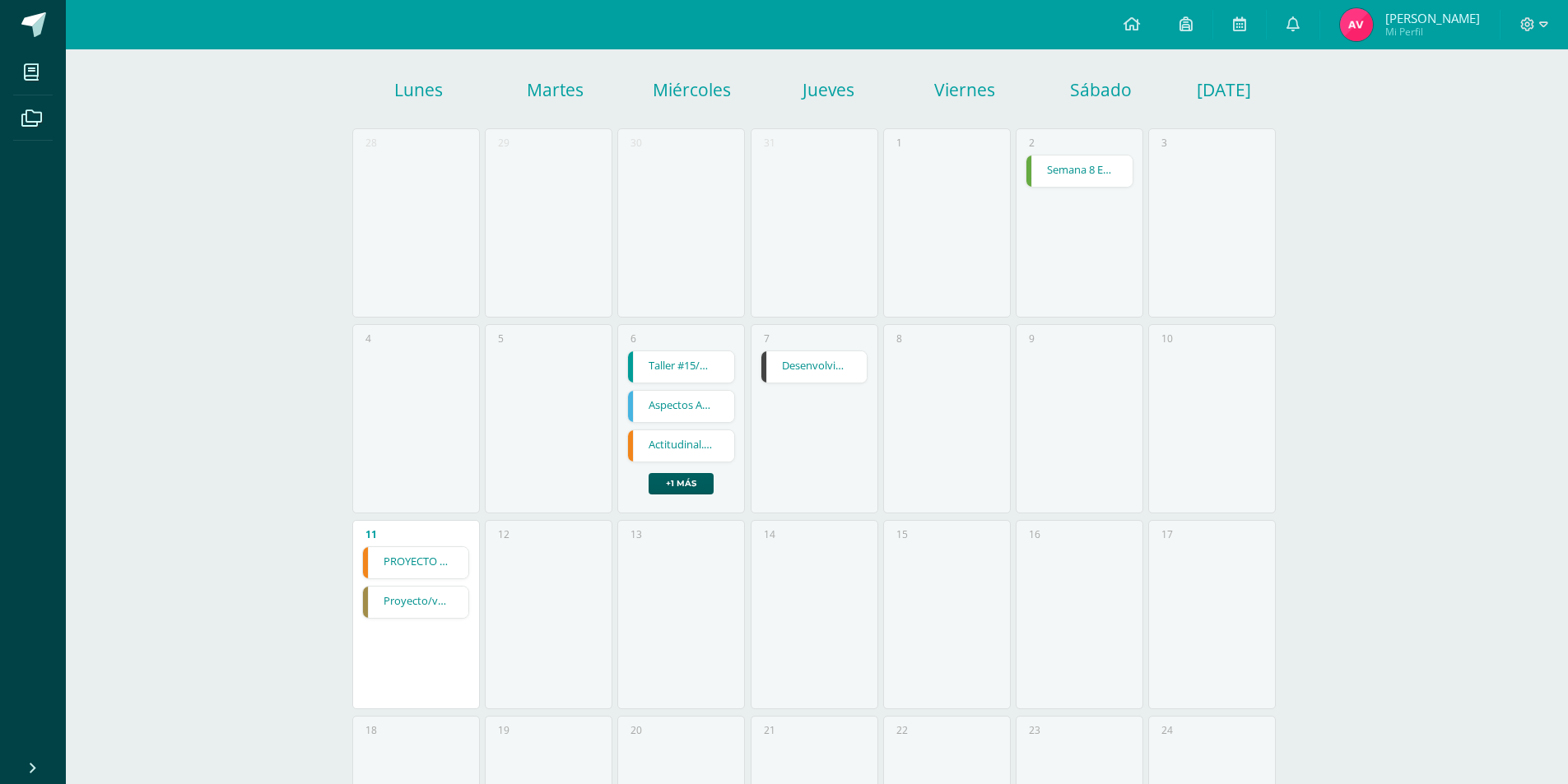
scroll to position [0, 0]
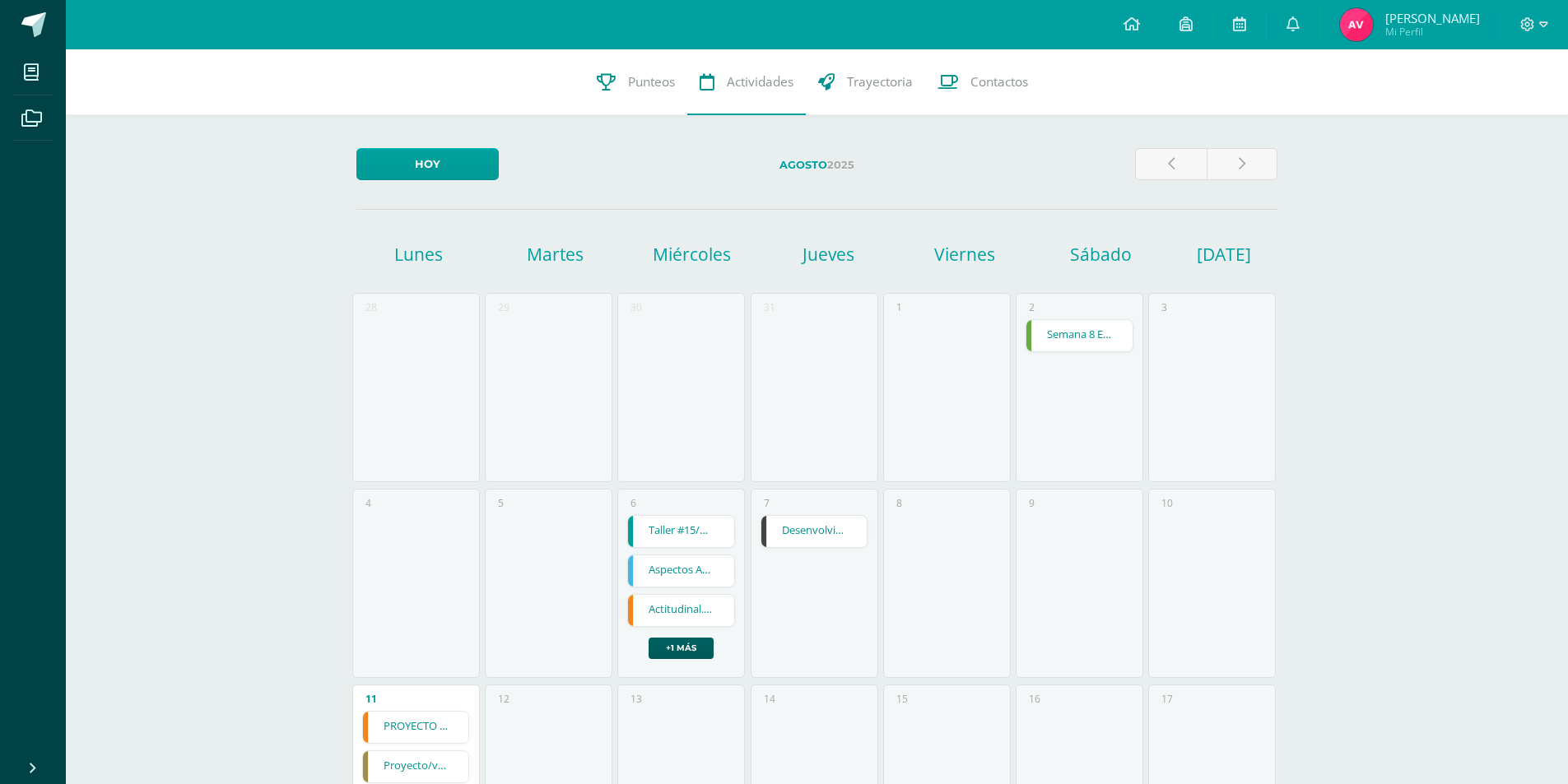
click at [813, 532] on link "Desenvolvimiento actitudinal" at bounding box center [814, 532] width 106 height 32
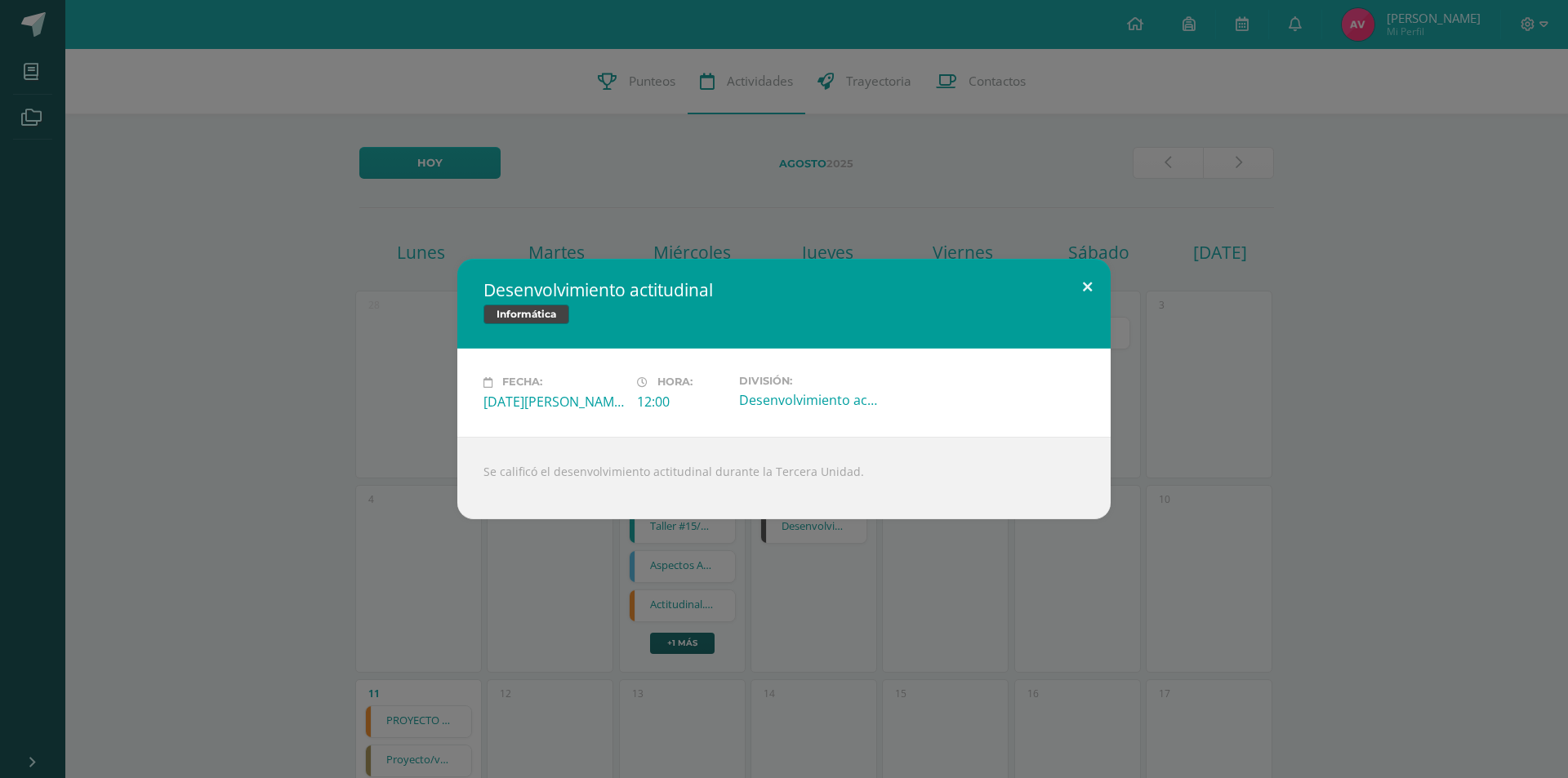
click at [1083, 290] on button at bounding box center [1087, 287] width 46 height 56
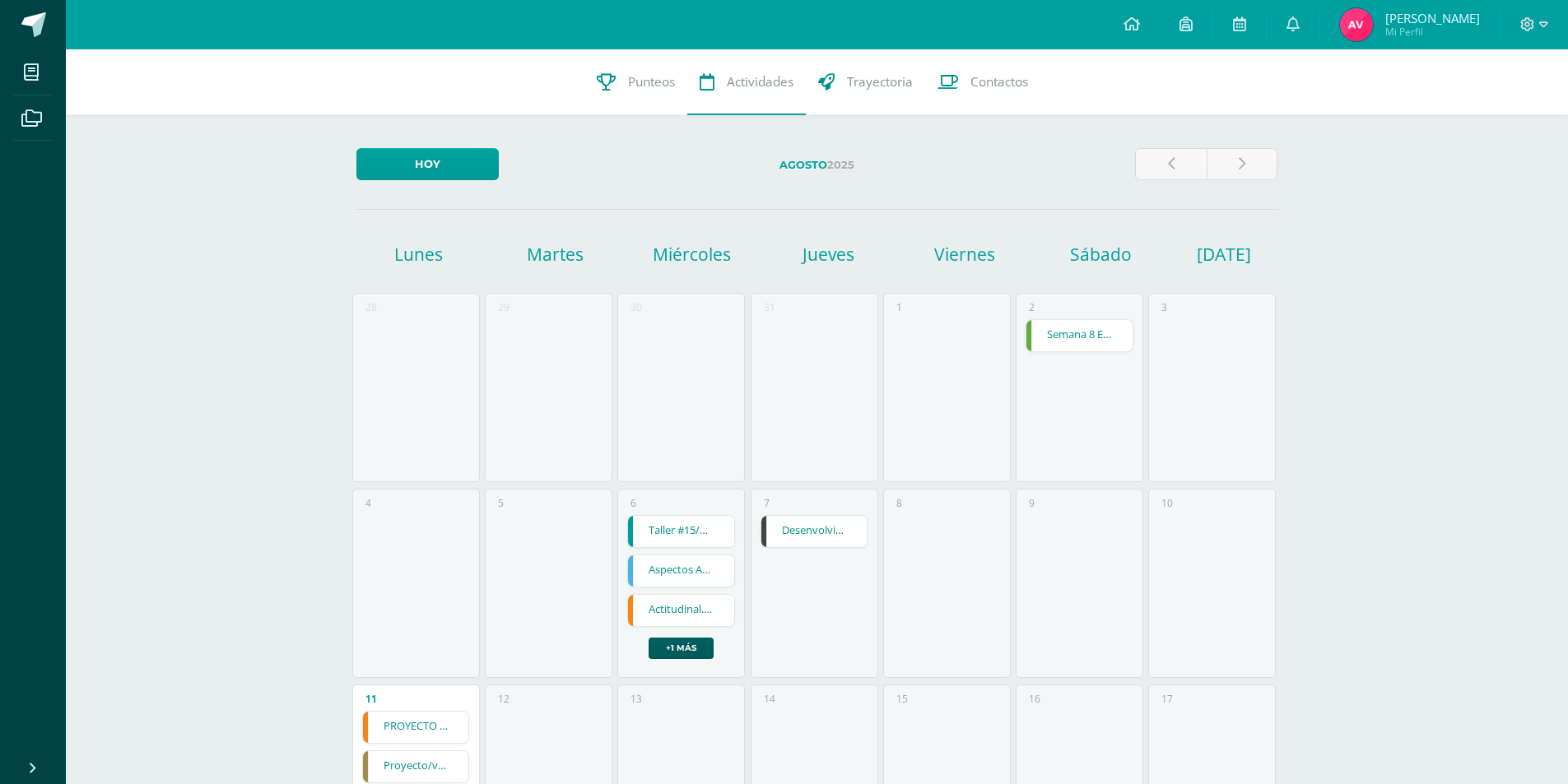
click at [689, 522] on link "Taller #15/11ptos." at bounding box center [681, 532] width 106 height 32
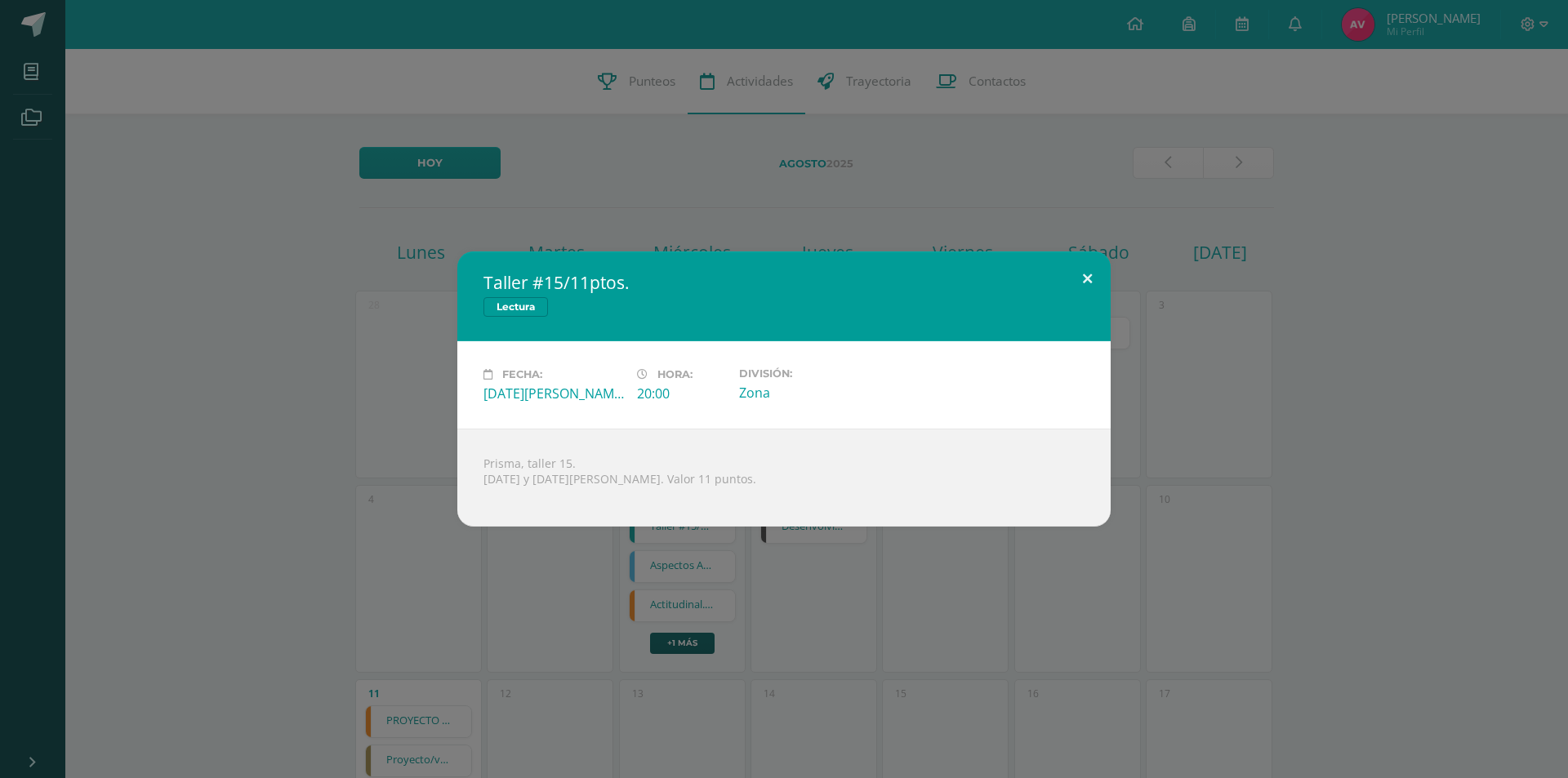
click at [1083, 280] on button at bounding box center [1087, 280] width 46 height 56
